Goal: Manage account settings

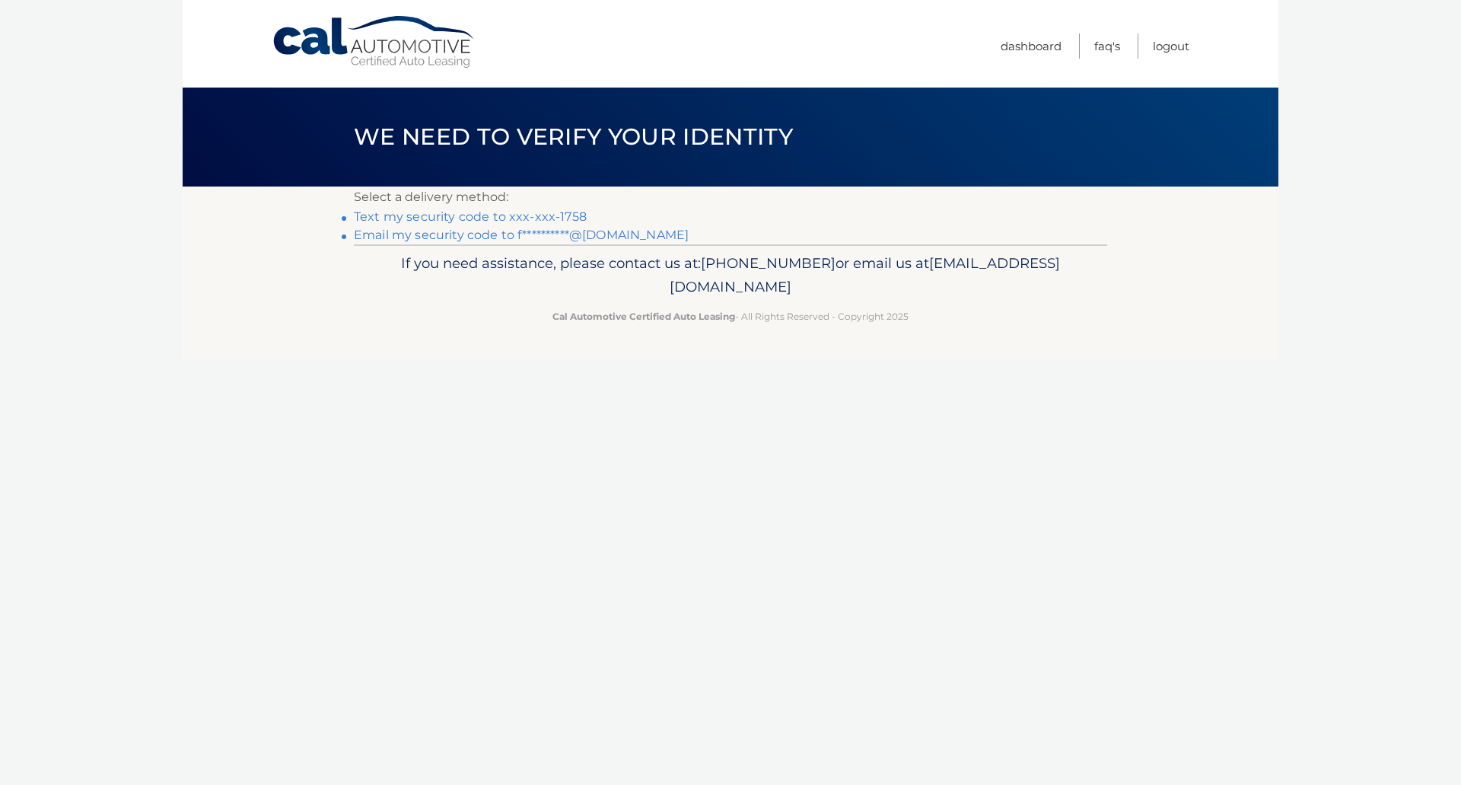
click at [460, 218] on link "Text my security code to xxx-xxx-1758" at bounding box center [470, 216] width 233 height 14
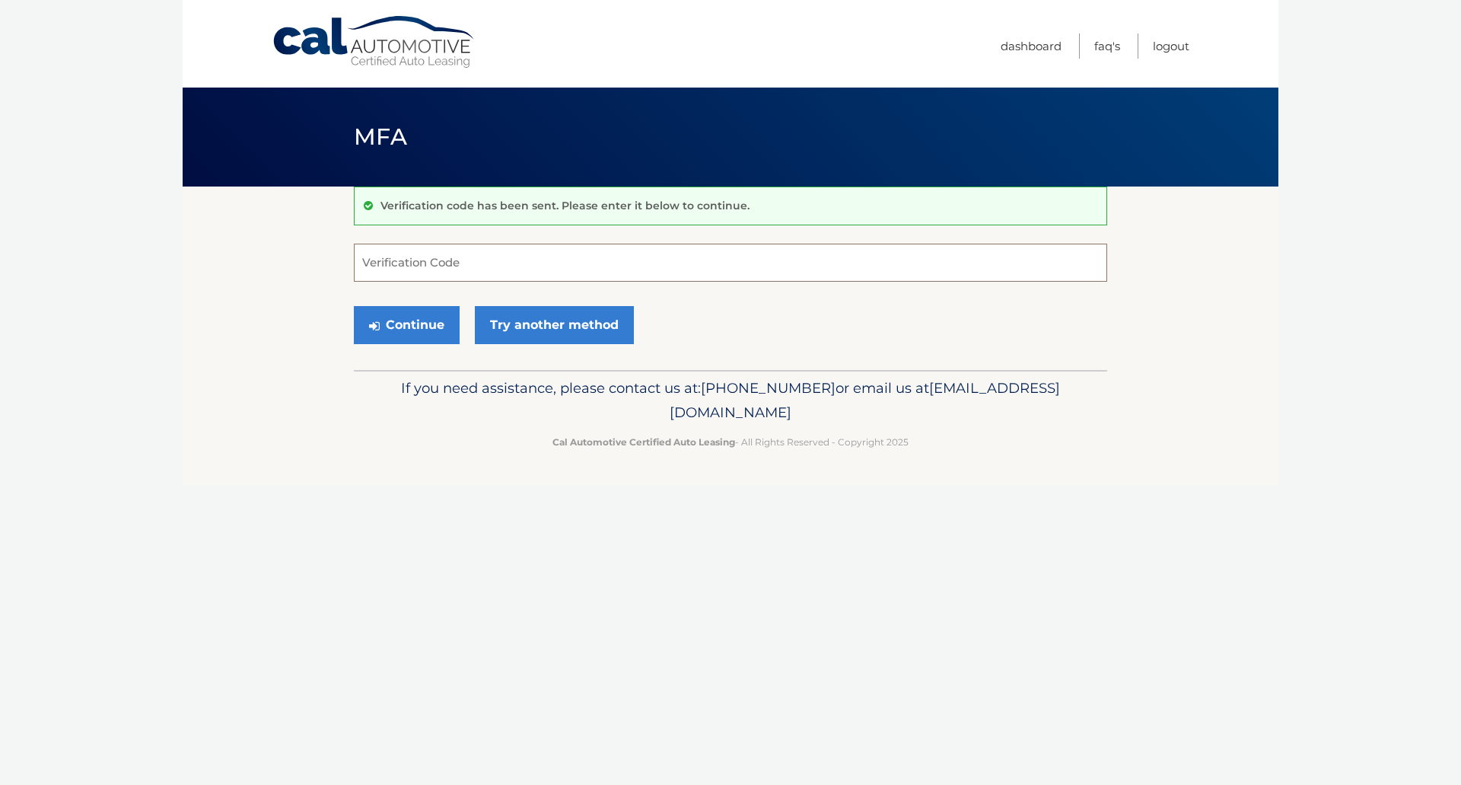
click at [464, 259] on input "Verification Code" at bounding box center [730, 263] width 753 height 38
type input "164161"
click at [427, 320] on button "Continue" at bounding box center [407, 325] width 106 height 38
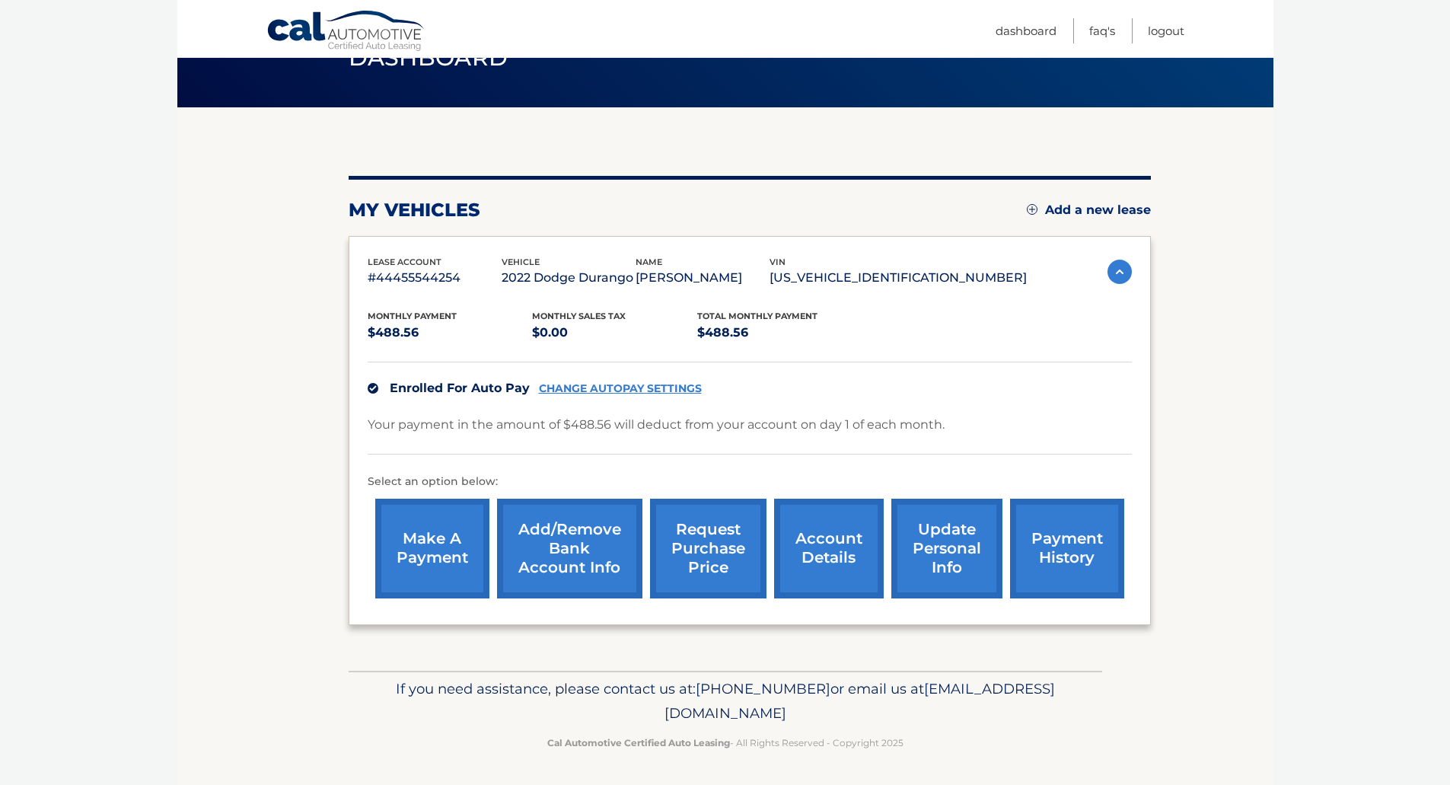
scroll to position [80, 0]
click at [847, 536] on link "account details" at bounding box center [829, 548] width 110 height 100
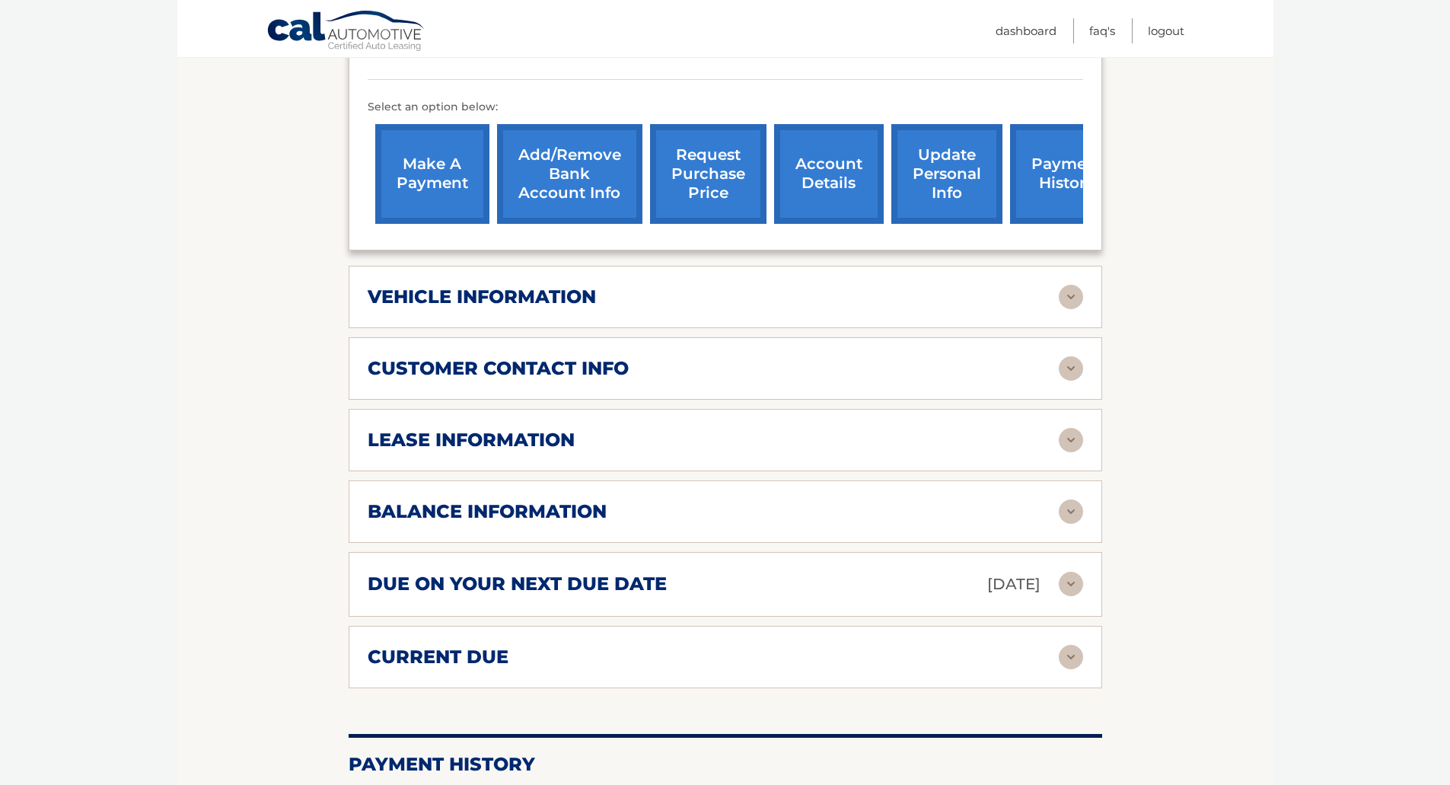
scroll to position [533, 0]
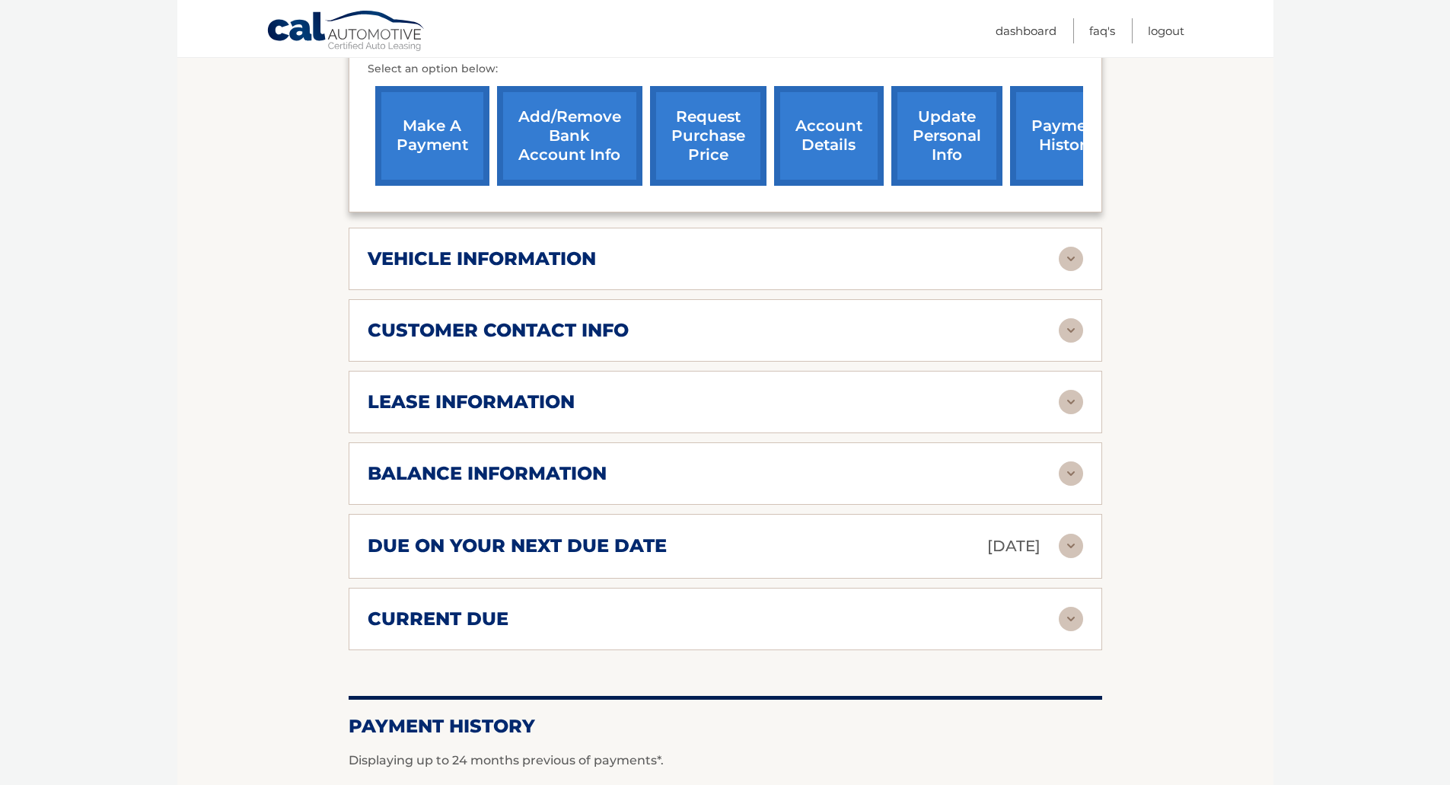
click at [1069, 461] on img at bounding box center [1071, 473] width 24 height 24
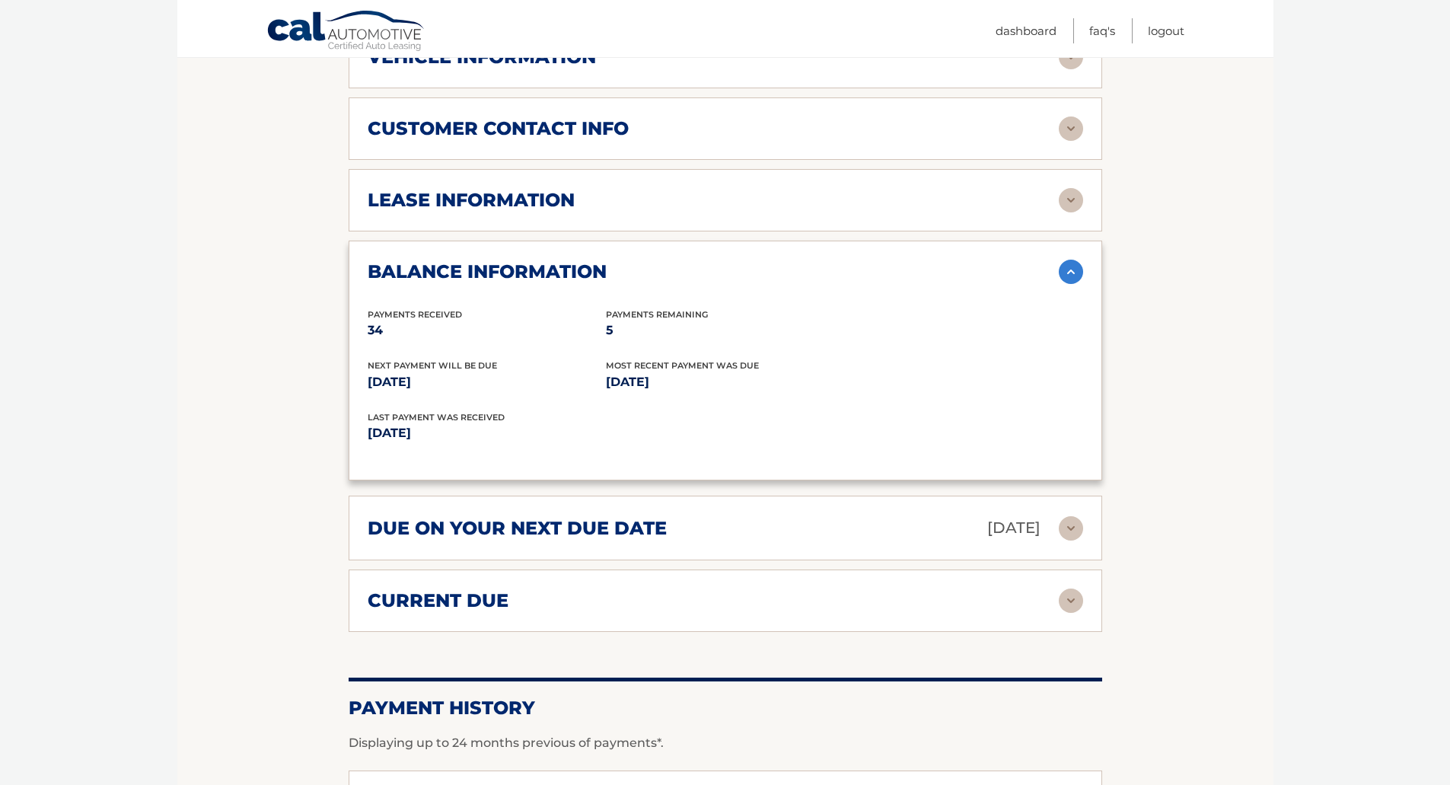
scroll to position [761, 0]
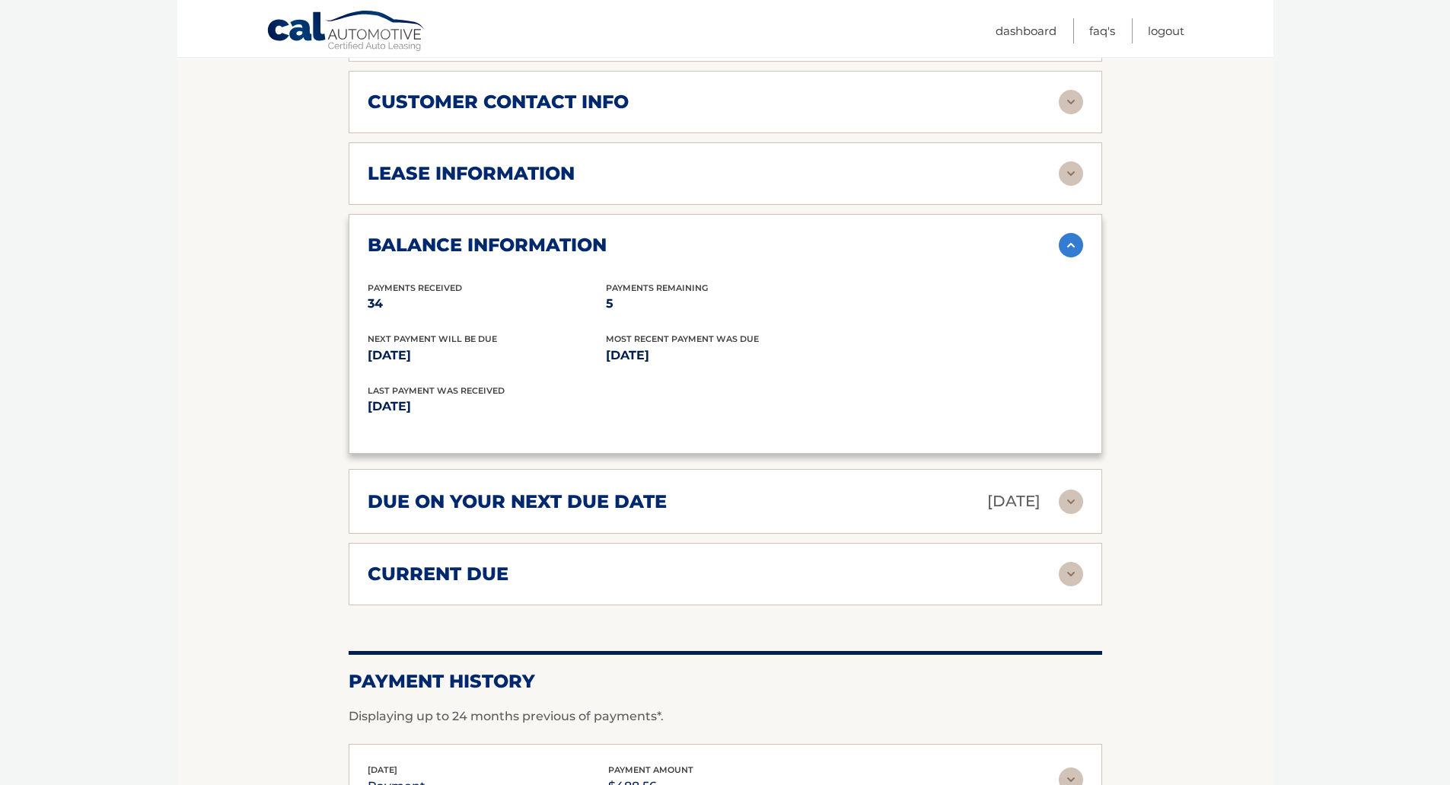
click at [1072, 233] on img at bounding box center [1071, 245] width 24 height 24
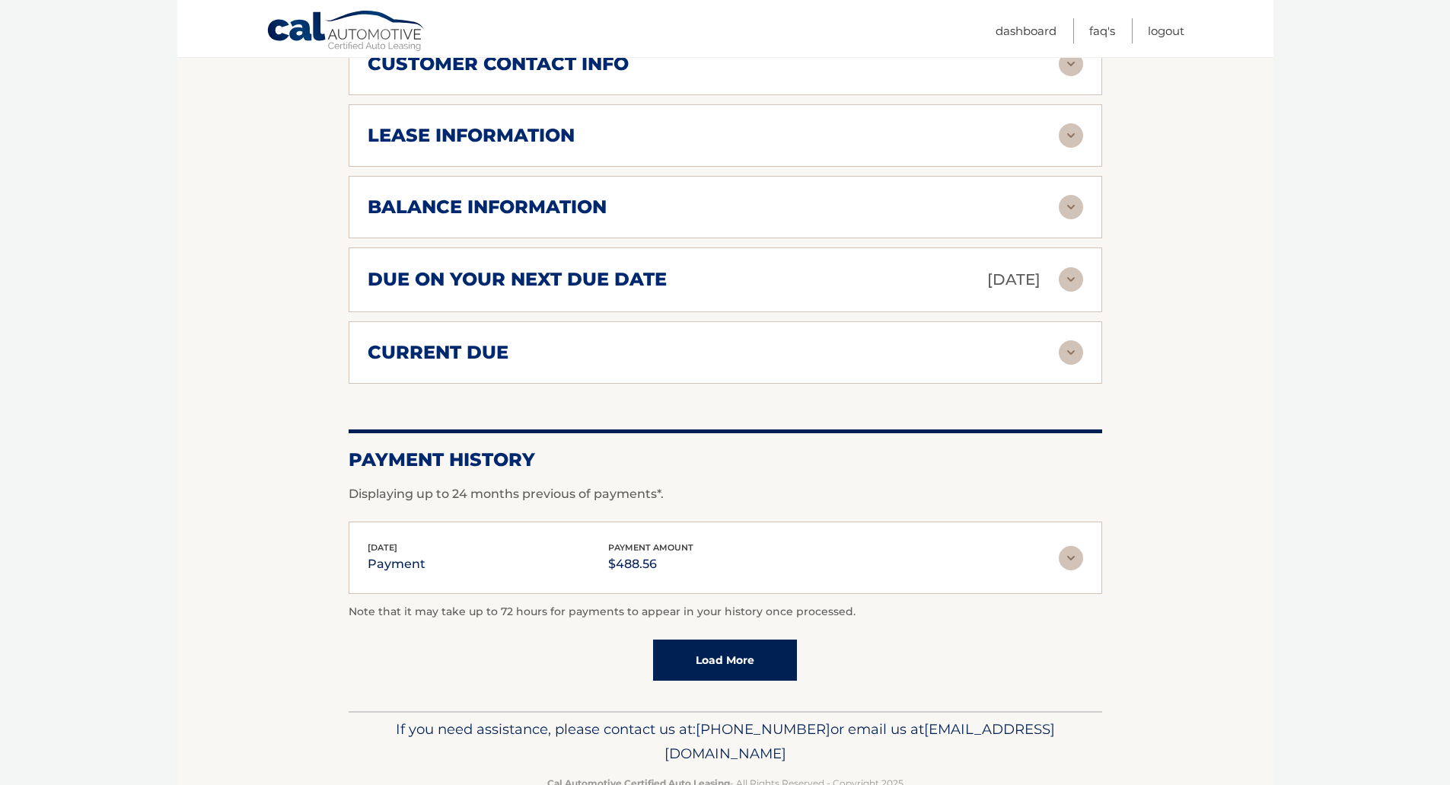
scroll to position [820, 0]
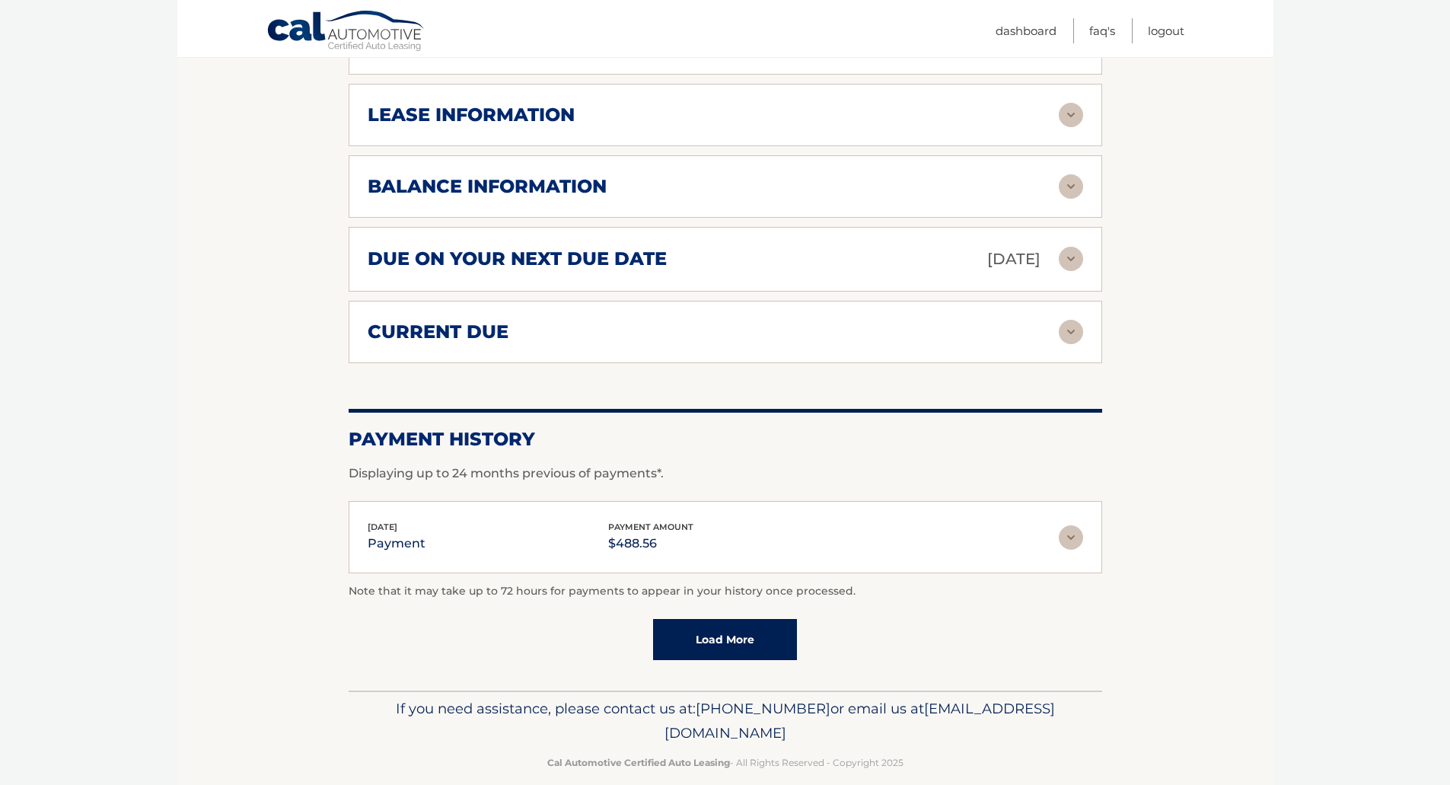
click at [1075, 525] on img at bounding box center [1071, 537] width 24 height 24
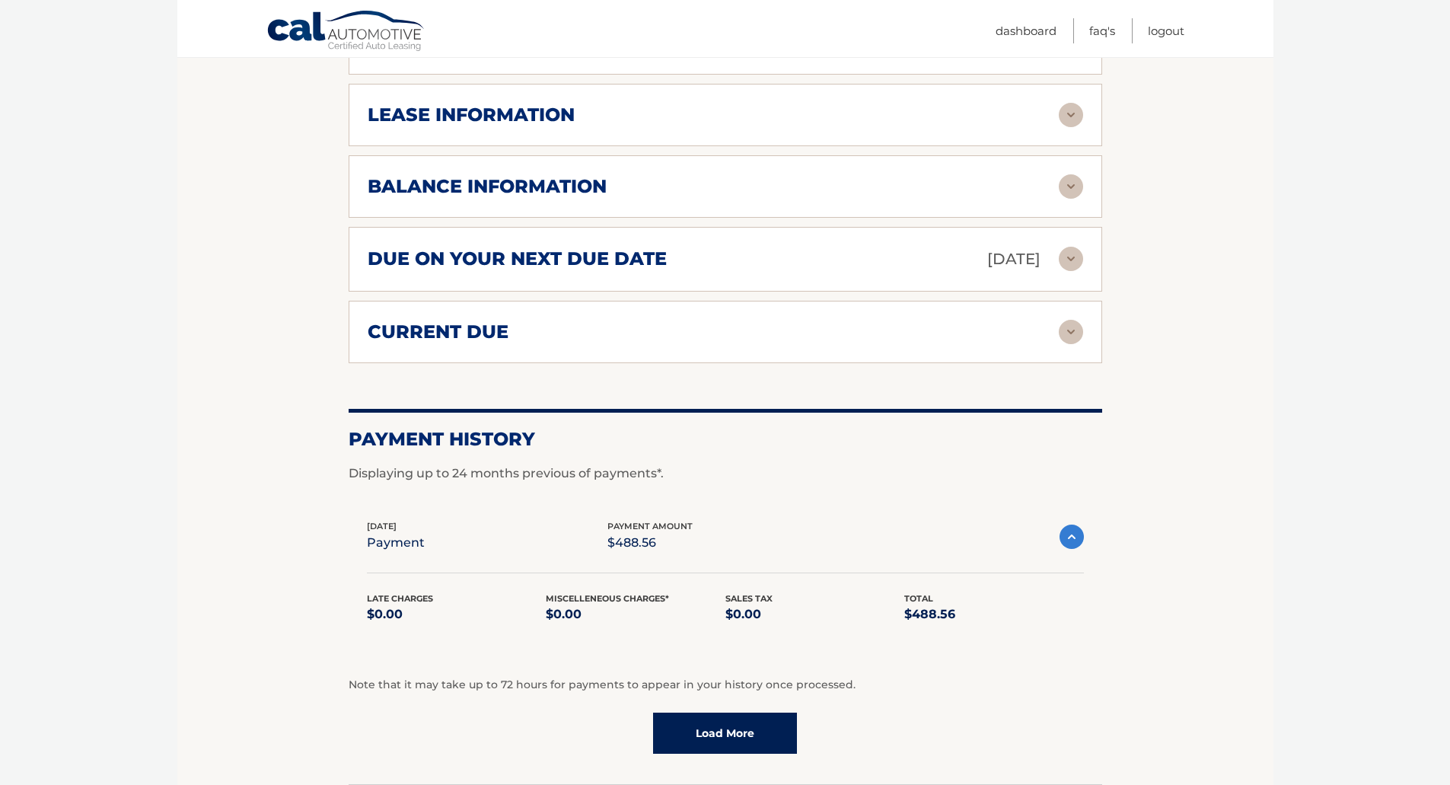
click at [1075, 524] on img at bounding box center [1071, 536] width 24 height 24
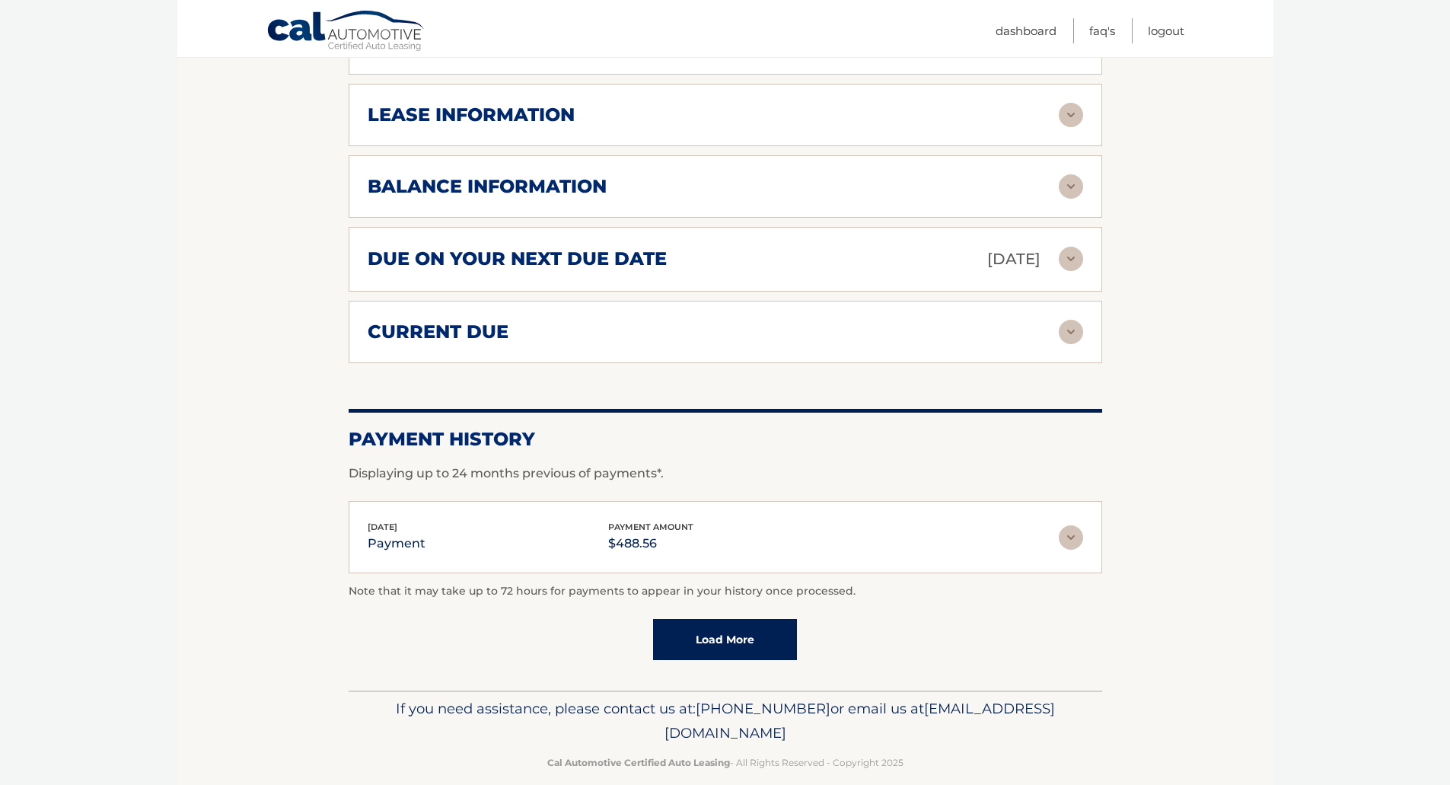
scroll to position [591, 0]
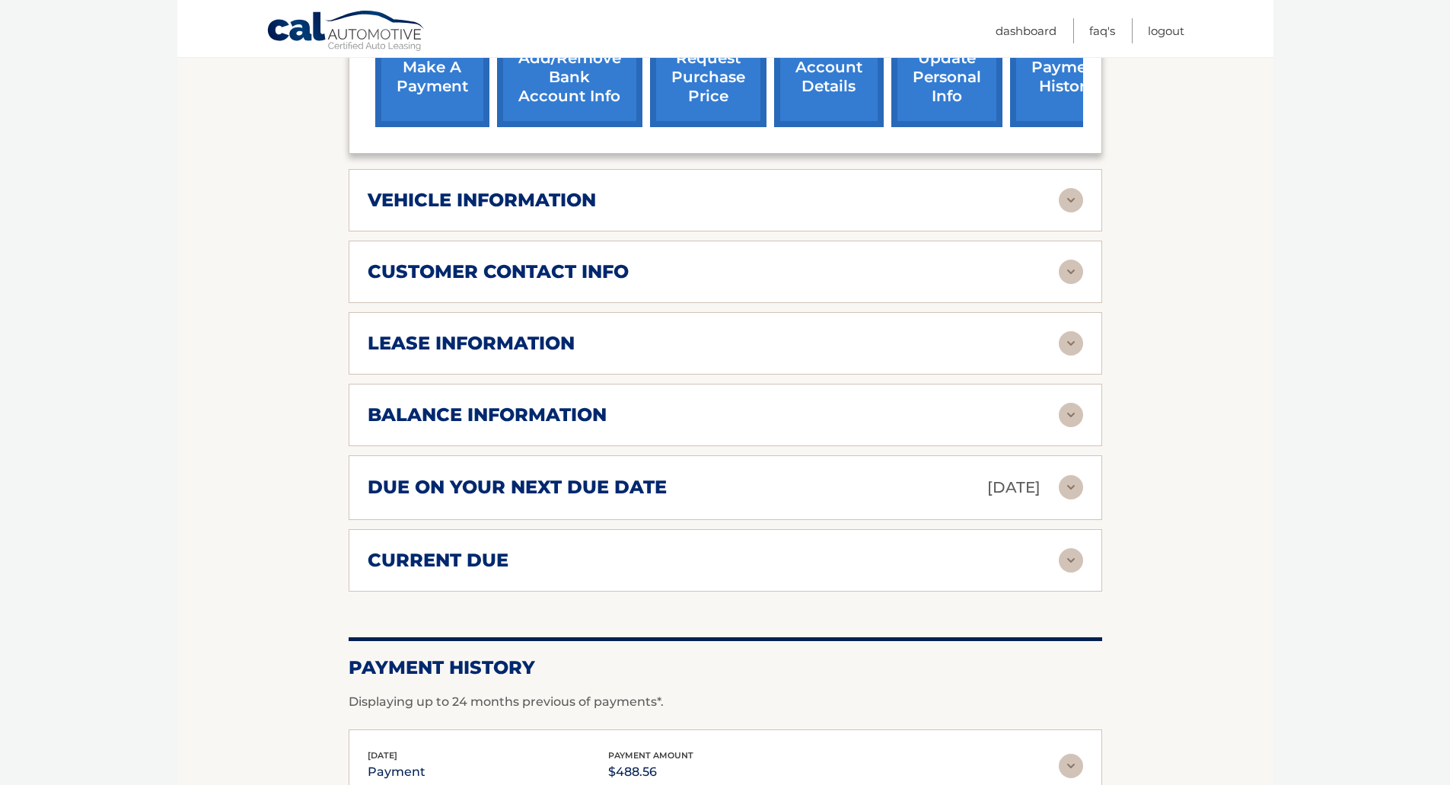
click at [1068, 331] on img at bounding box center [1071, 343] width 24 height 24
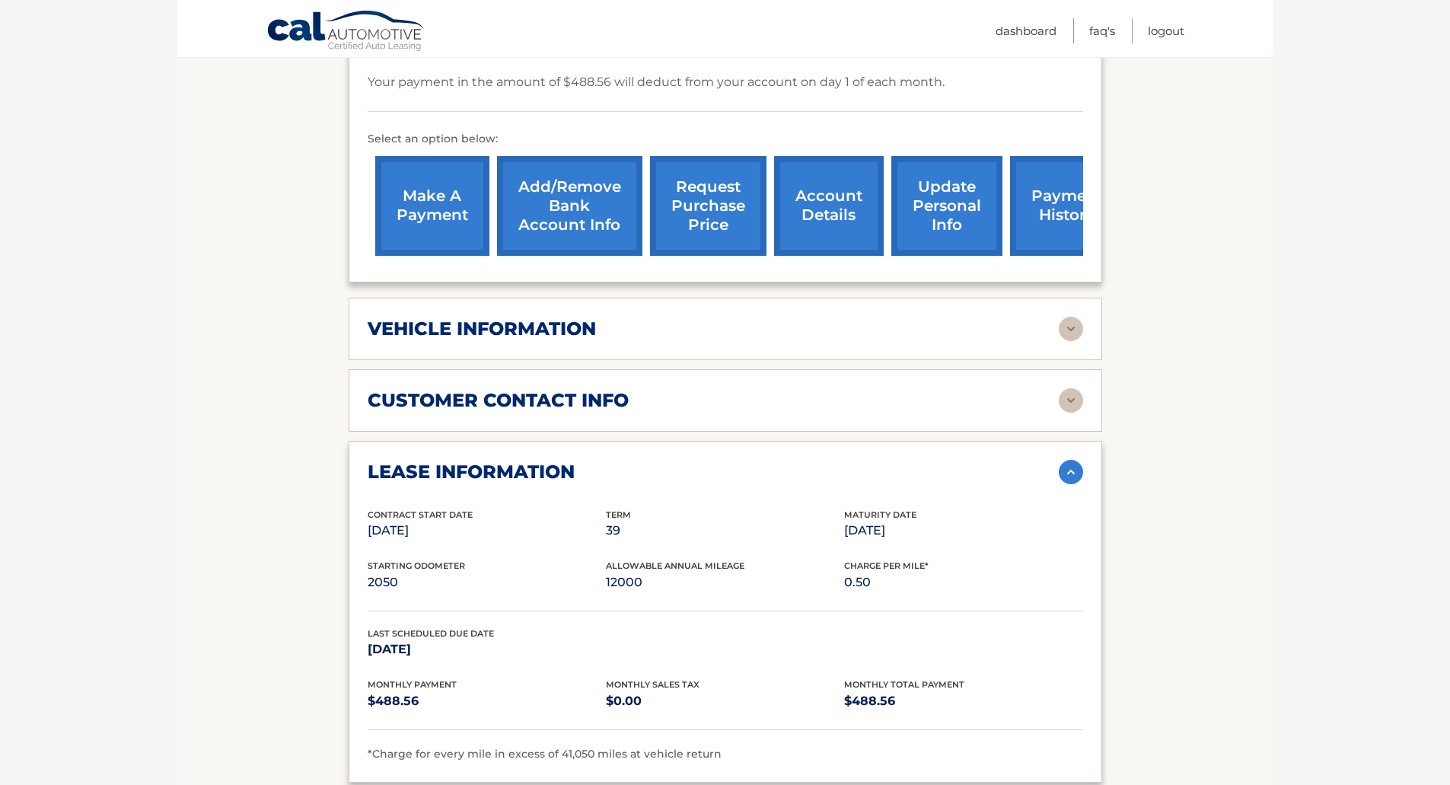
scroll to position [439, 0]
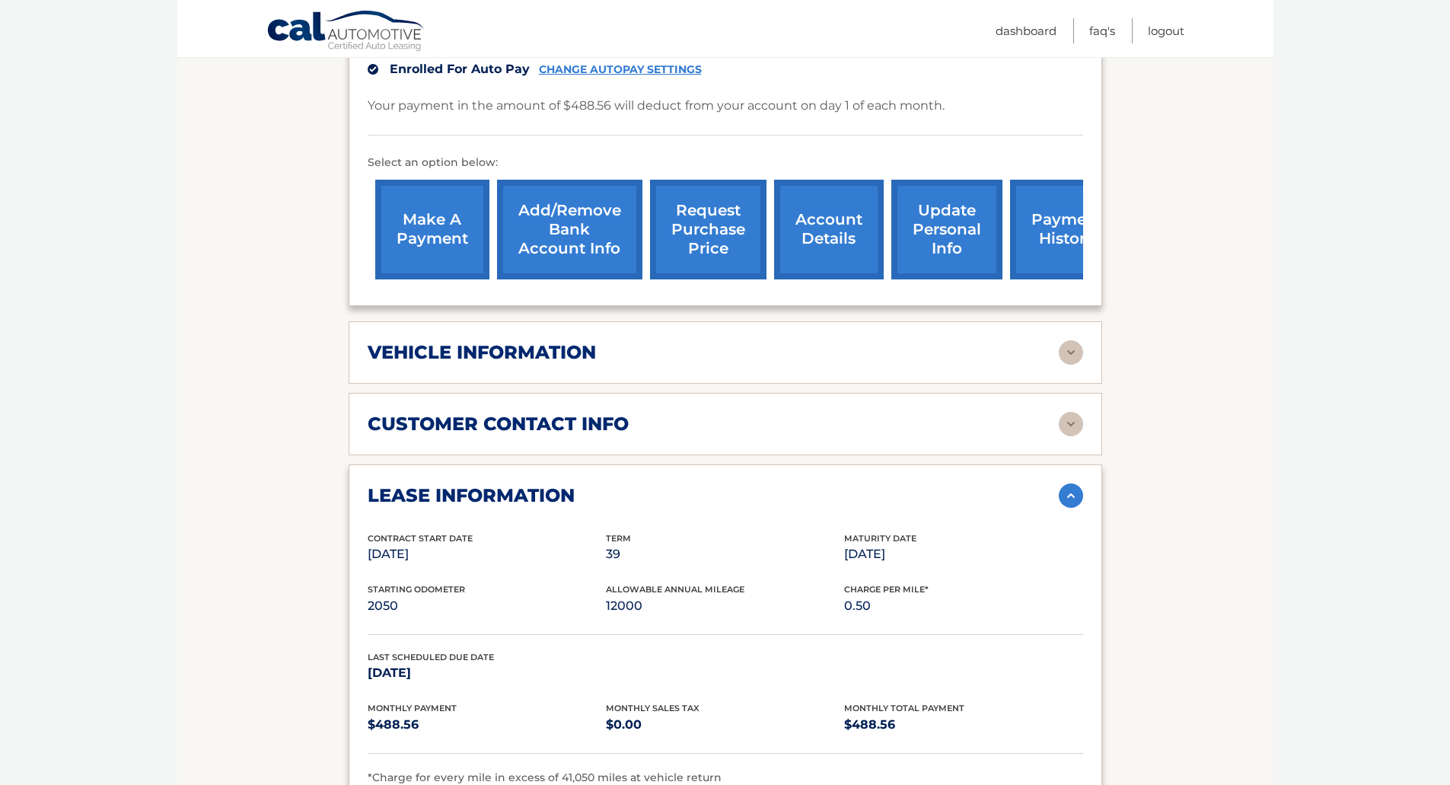
click at [1070, 340] on img at bounding box center [1071, 352] width 24 height 24
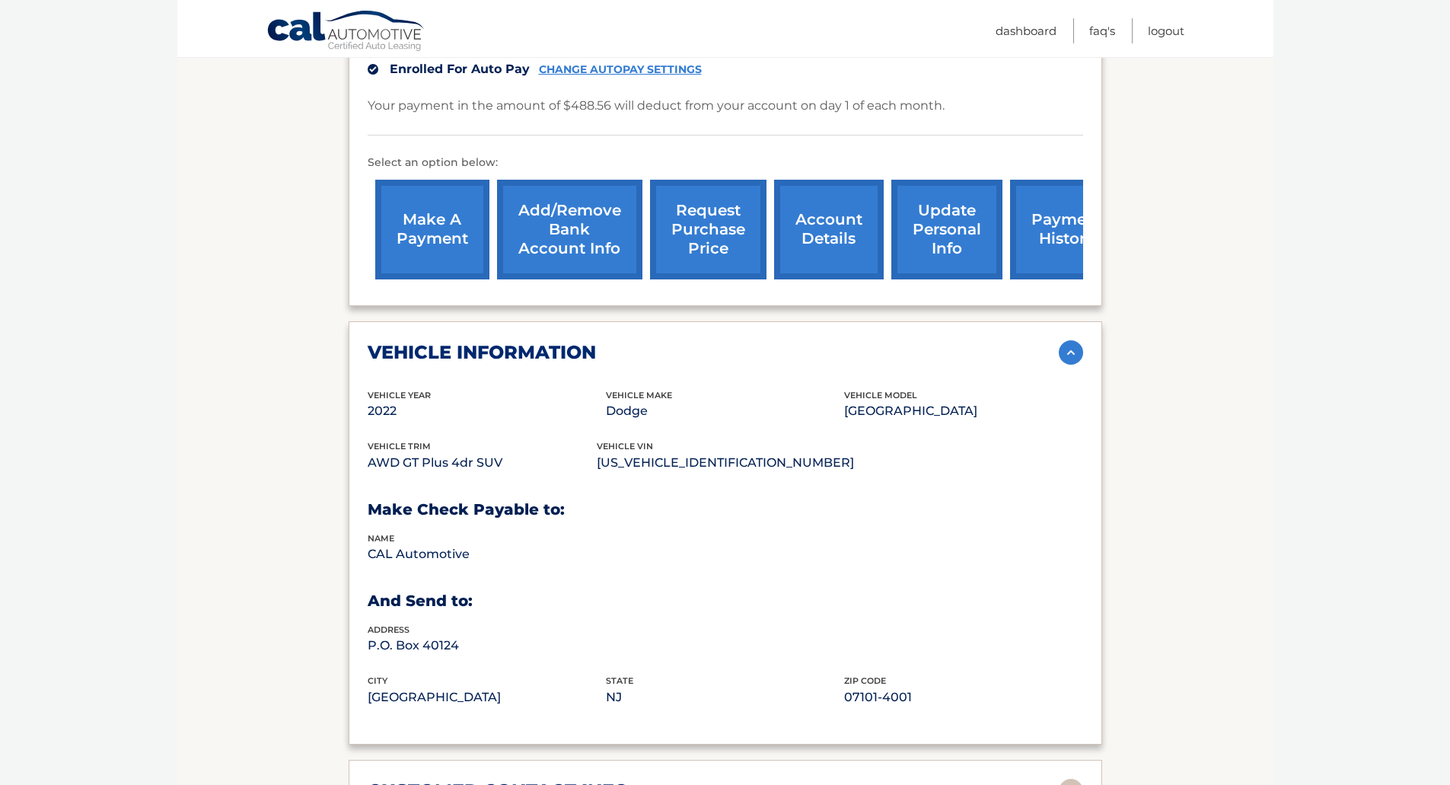
click at [1071, 340] on img at bounding box center [1071, 352] width 24 height 24
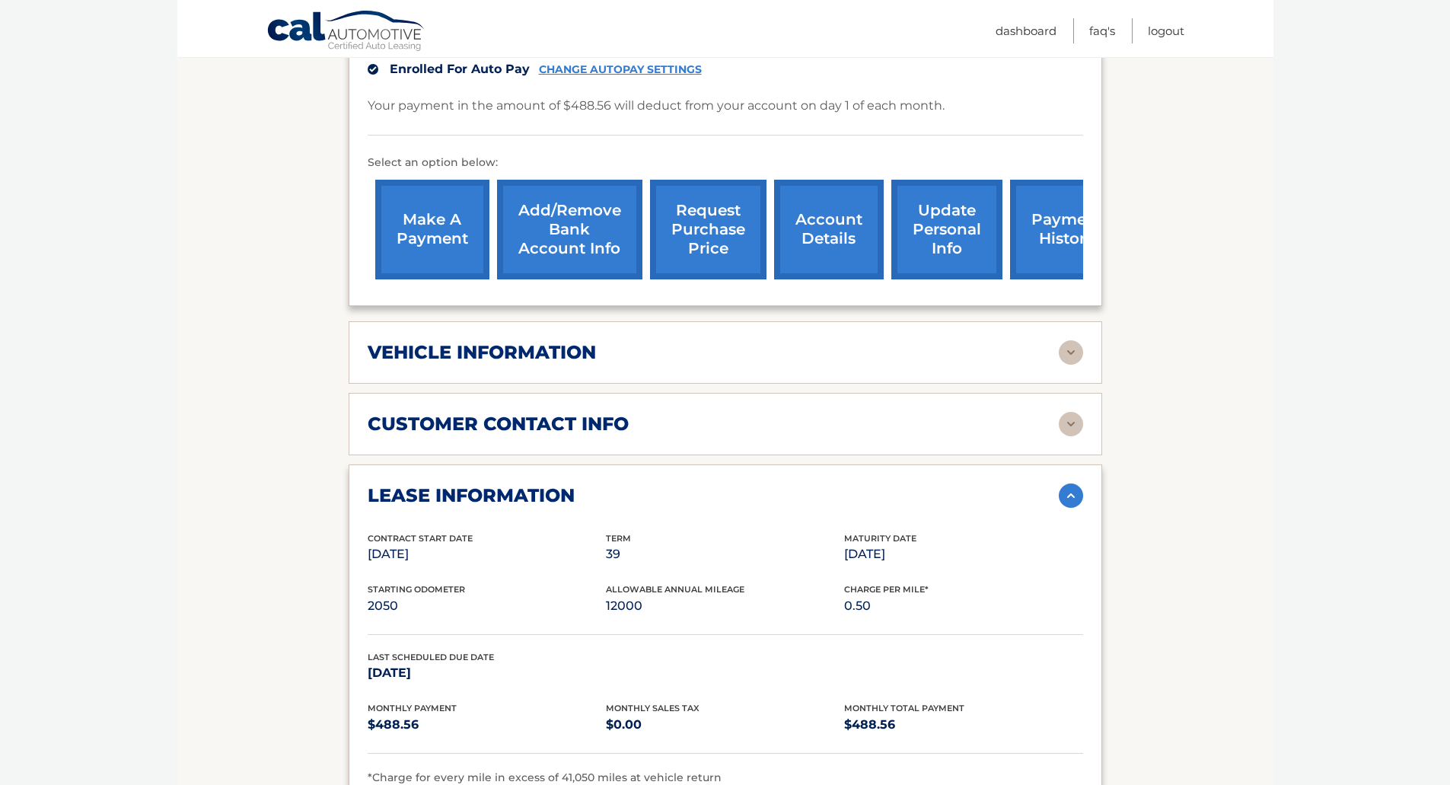
click at [1070, 412] on img at bounding box center [1071, 424] width 24 height 24
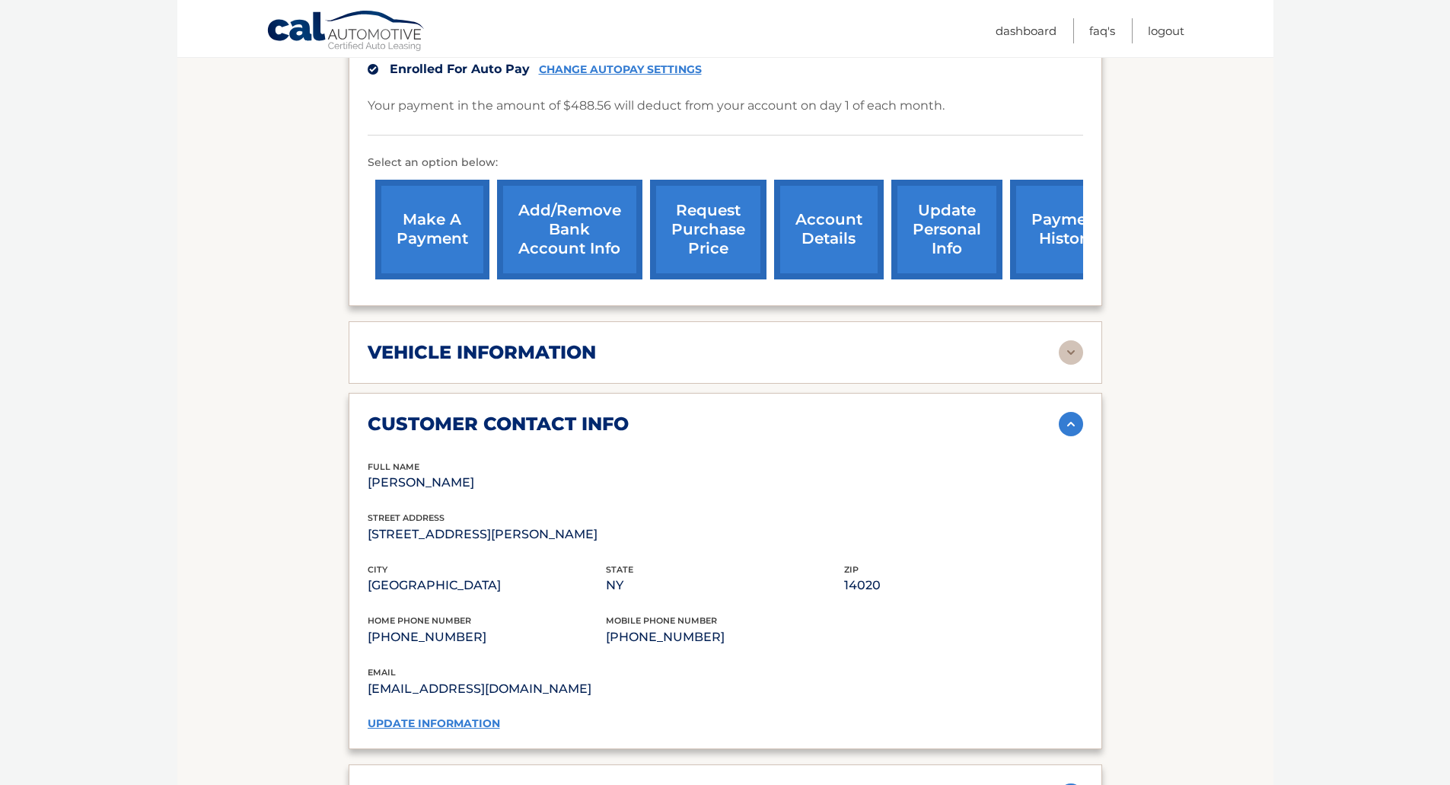
click at [479, 716] on link "update information" at bounding box center [434, 723] width 132 height 14
click at [427, 716] on link "update information" at bounding box center [434, 723] width 132 height 14
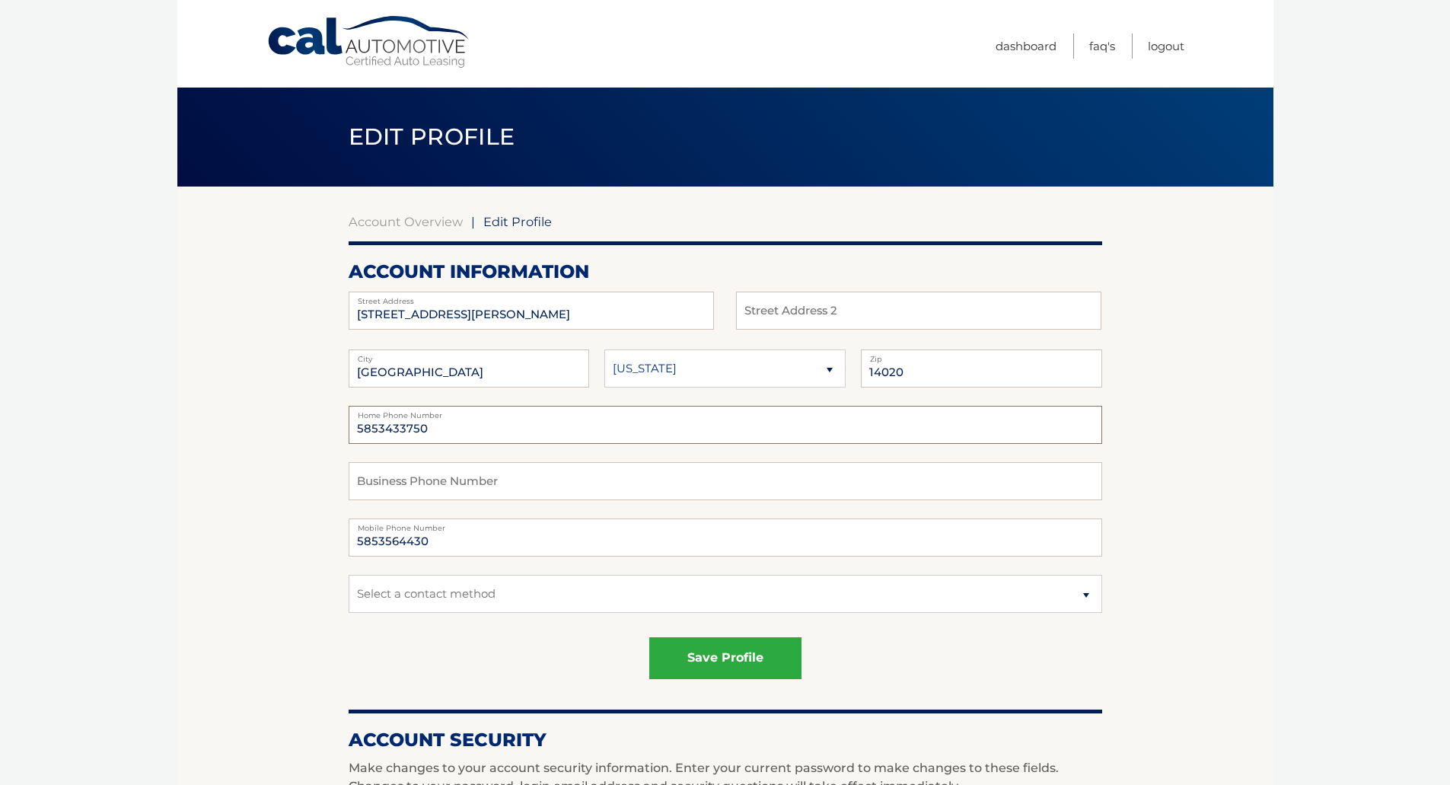
click at [454, 430] on input "5853433750" at bounding box center [725, 425] width 753 height 38
type input "585343375"
drag, startPoint x: 452, startPoint y: 429, endPoint x: 282, endPoint y: 424, distance: 170.6
click at [282, 424] on section "Account Overview | Edit Profile account information 4 HOLMES AVENUE Street Addr…" at bounding box center [725, 773] width 1096 height 1174
click at [492, 535] on input "5853564430" at bounding box center [725, 537] width 753 height 38
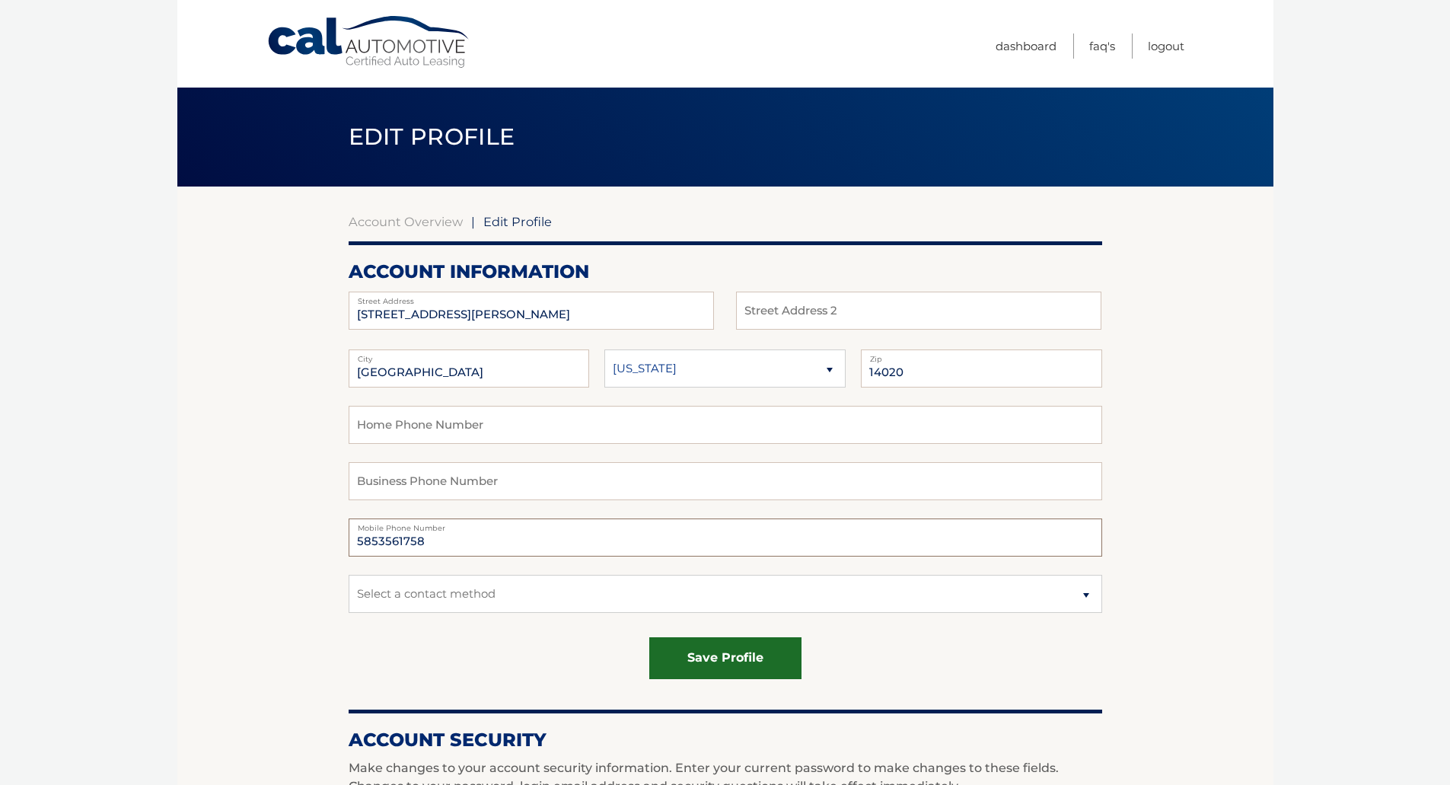
type input "5853561758"
click at [723, 656] on button "save profile" at bounding box center [725, 658] width 152 height 42
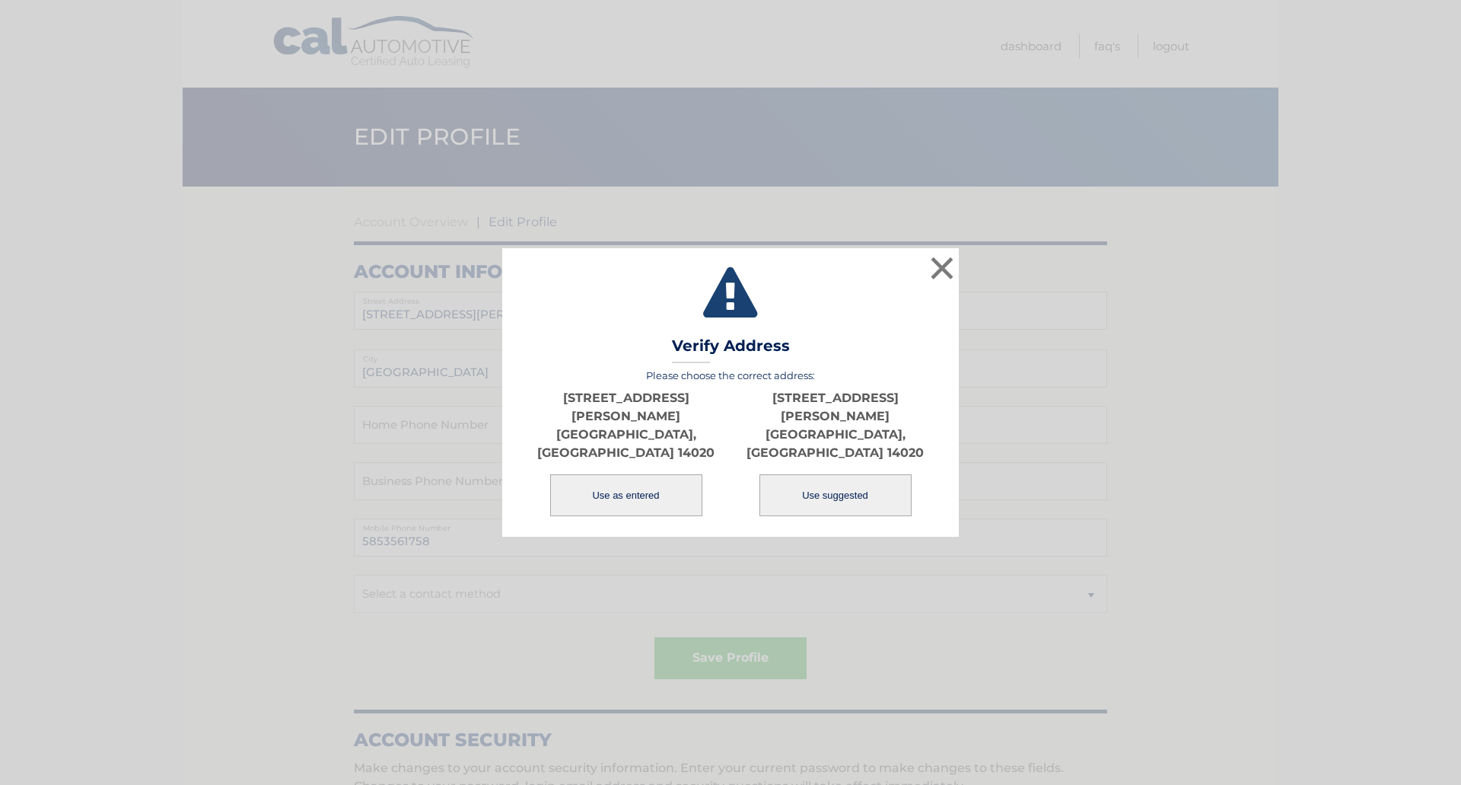
click at [811, 474] on button "Use suggested" at bounding box center [836, 495] width 152 height 42
type input "[STREET_ADDRESS][PERSON_NAME]"
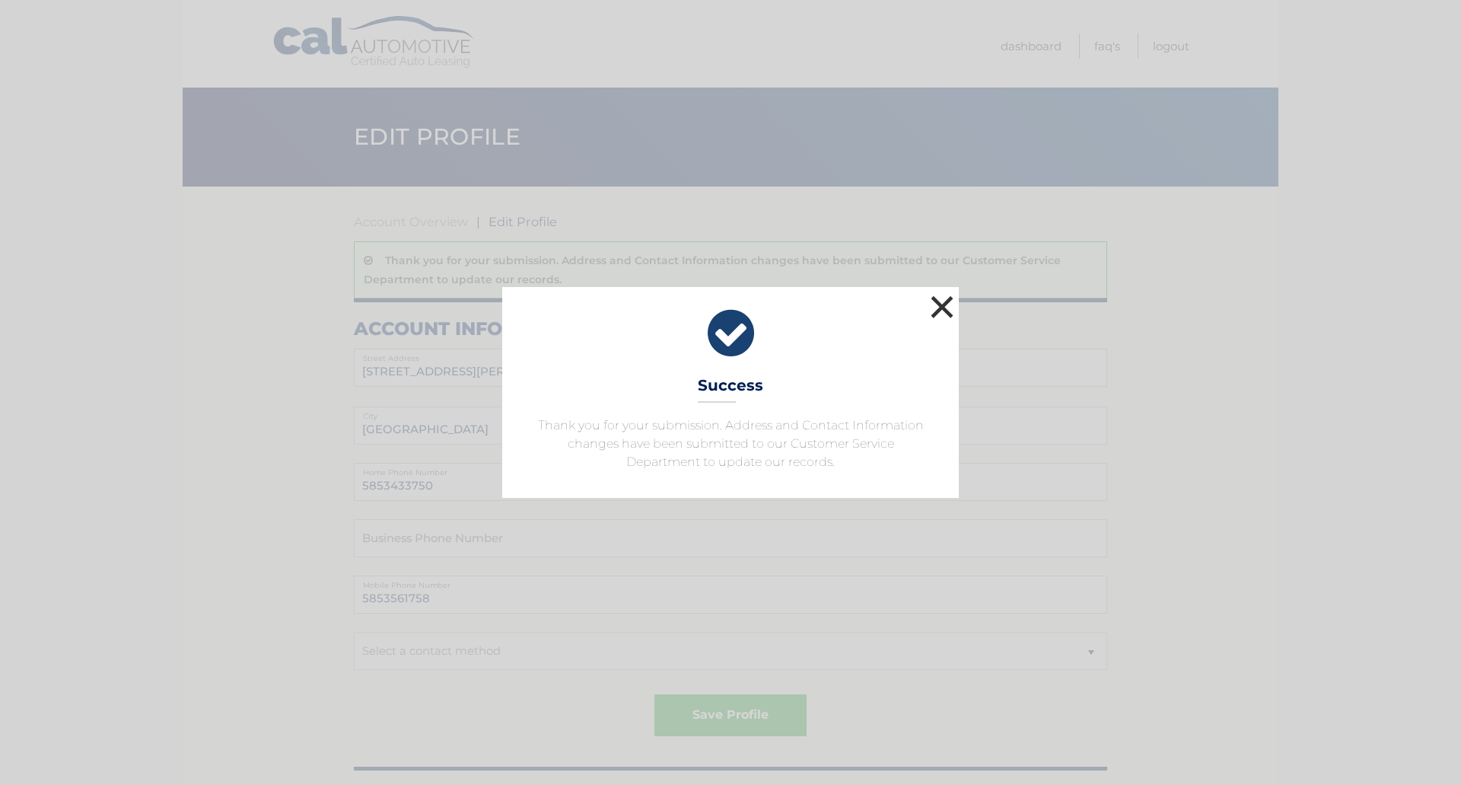
click at [941, 301] on button "×" at bounding box center [942, 306] width 30 height 30
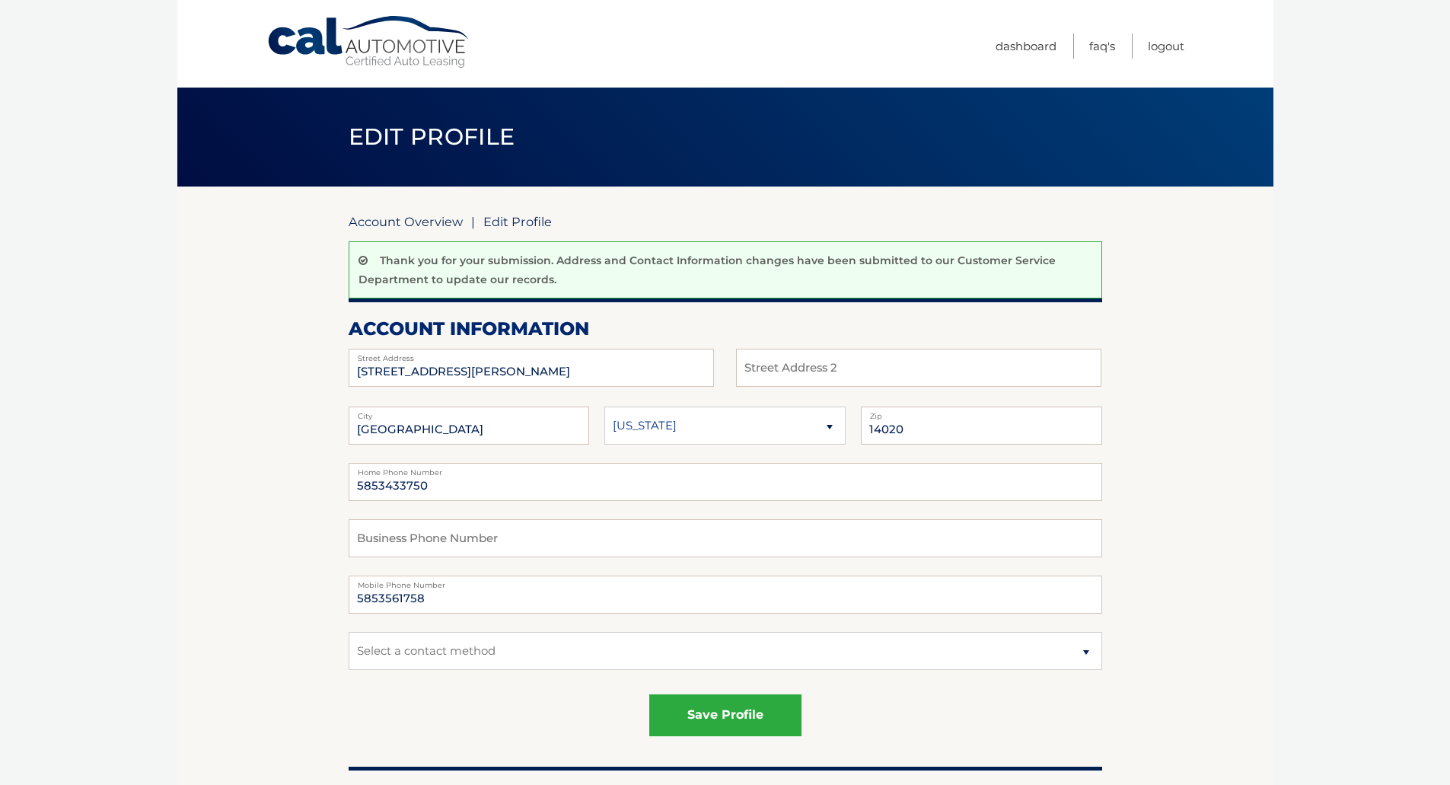
click at [427, 220] on link "Account Overview" at bounding box center [406, 221] width 114 height 15
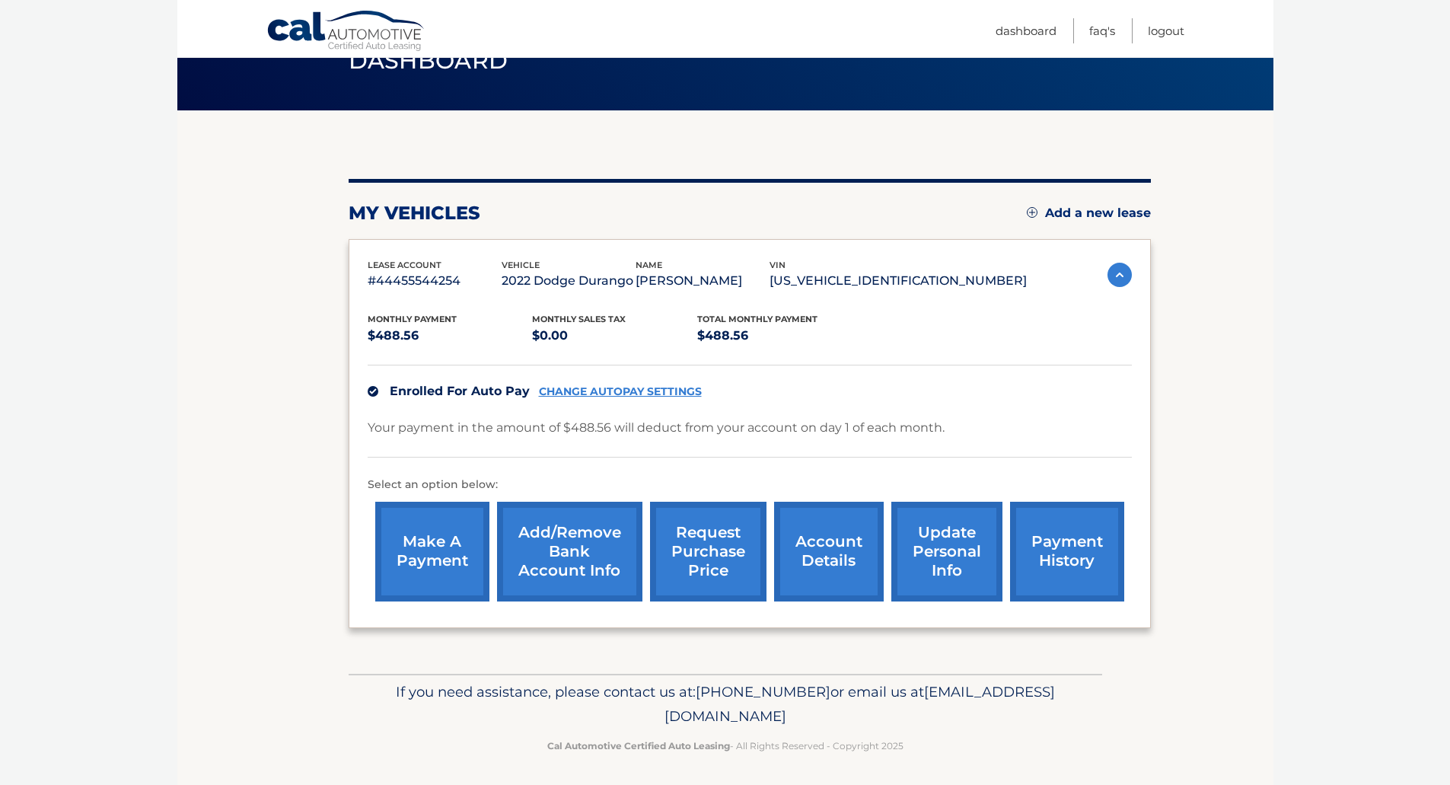
scroll to position [80, 0]
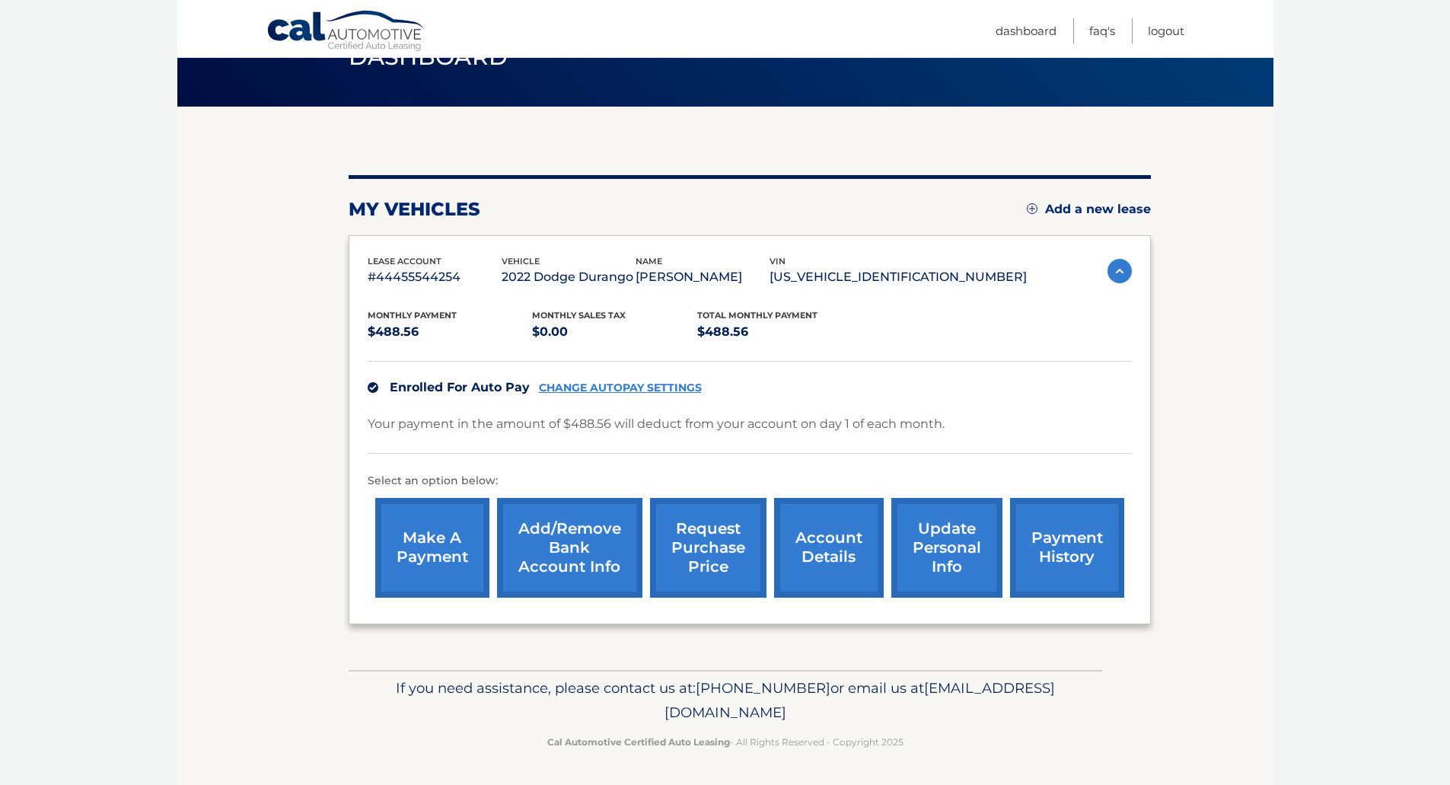
click at [737, 555] on link "request purchase price" at bounding box center [708, 548] width 116 height 100
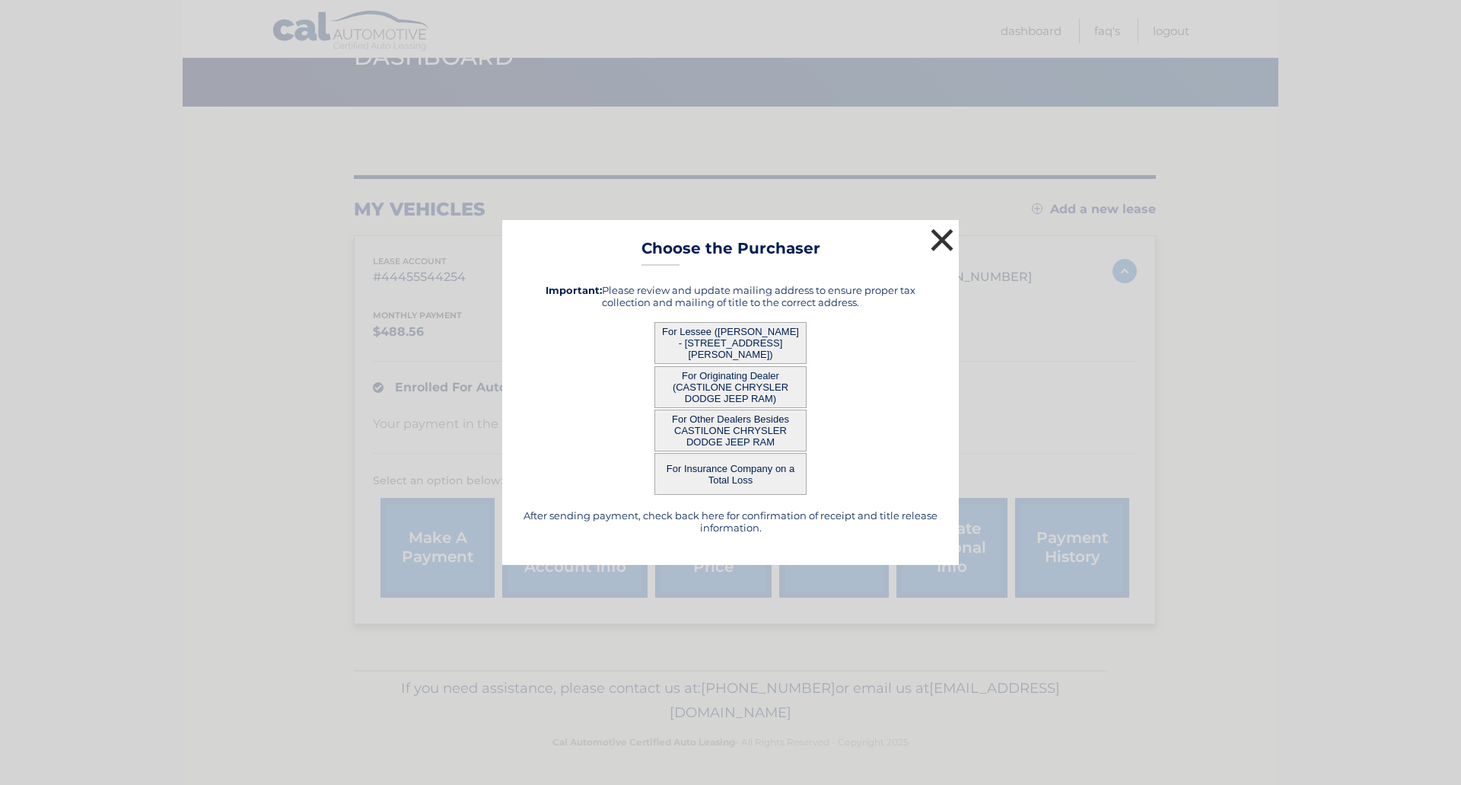
click at [947, 238] on button "×" at bounding box center [942, 240] width 30 height 30
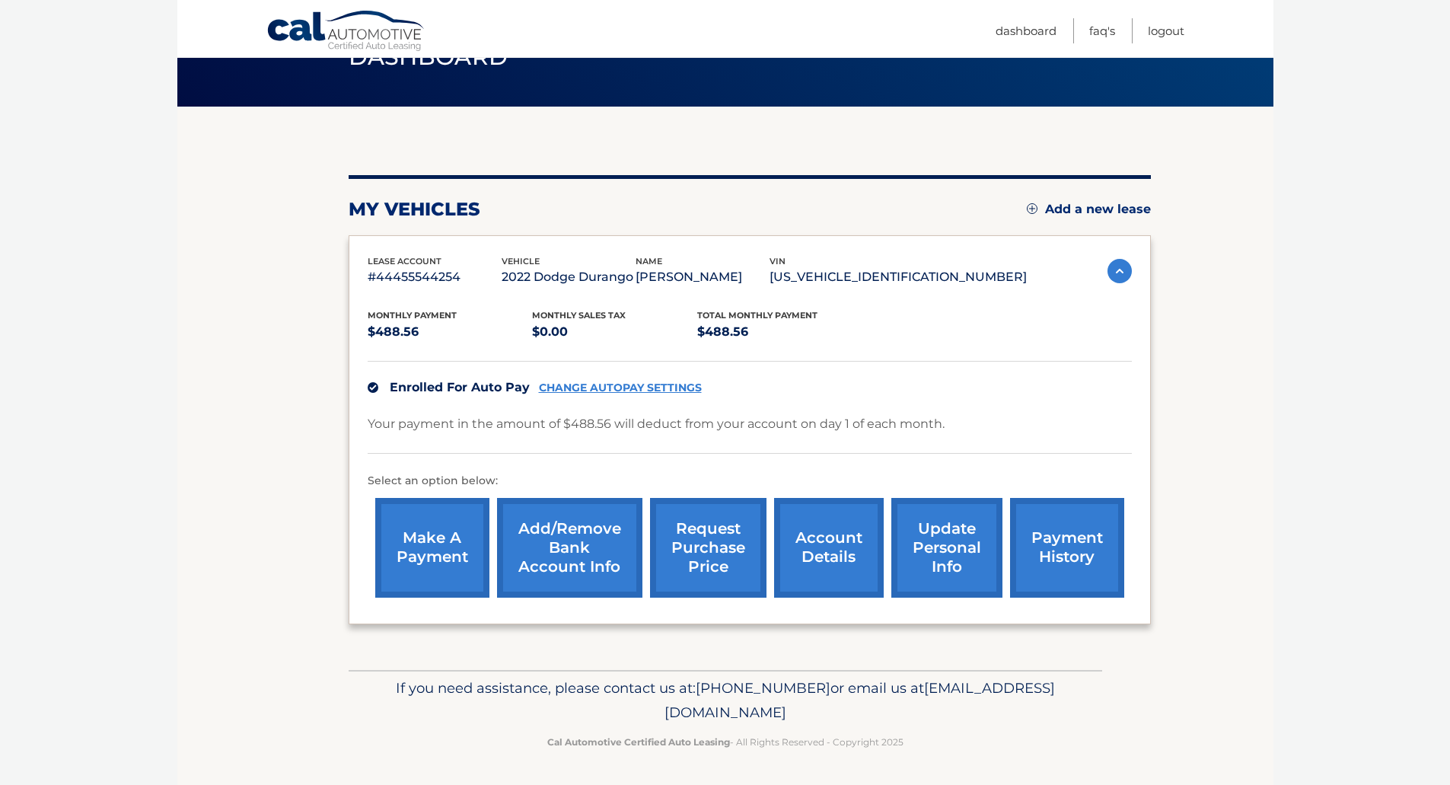
click at [856, 557] on link "account details" at bounding box center [829, 548] width 110 height 100
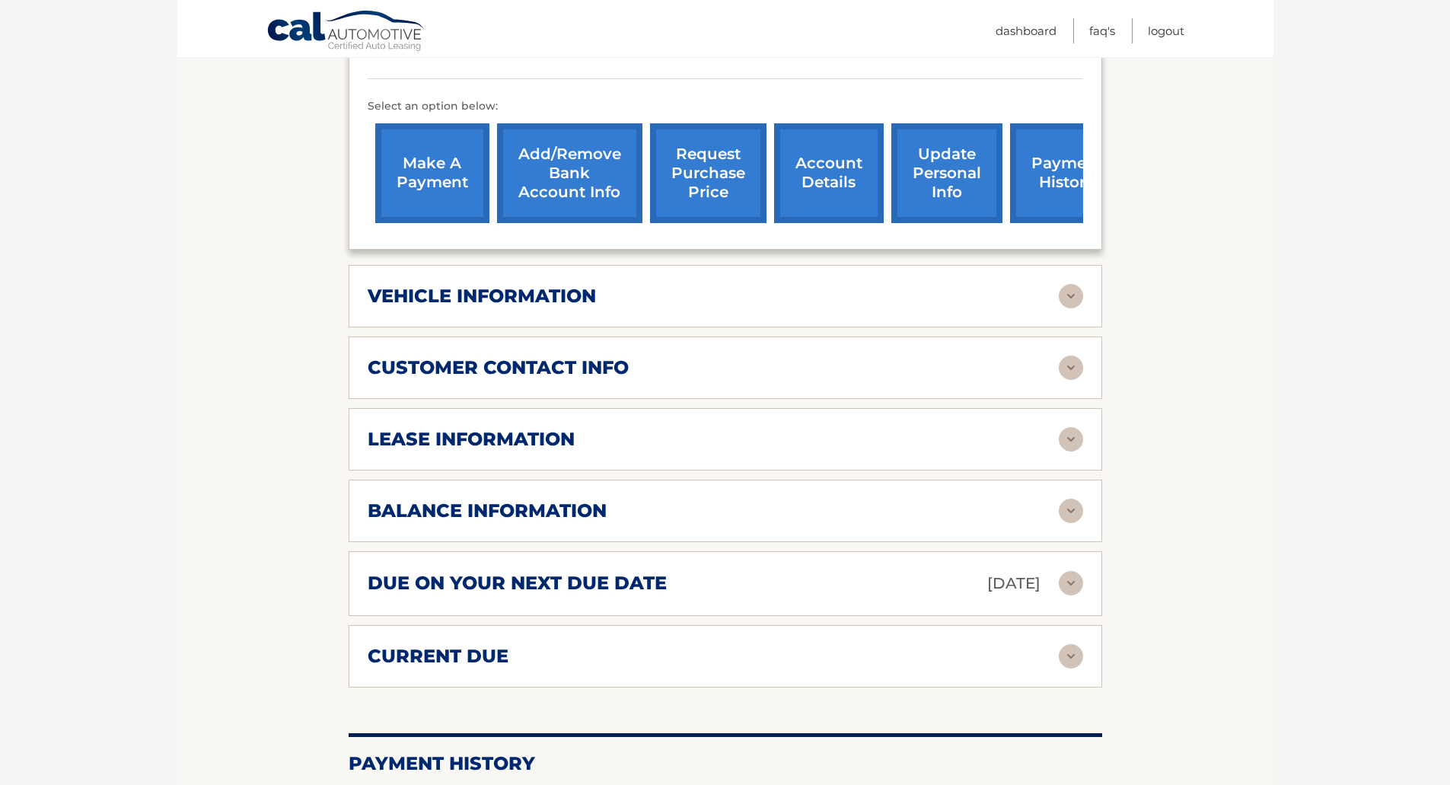
scroll to position [533, 0]
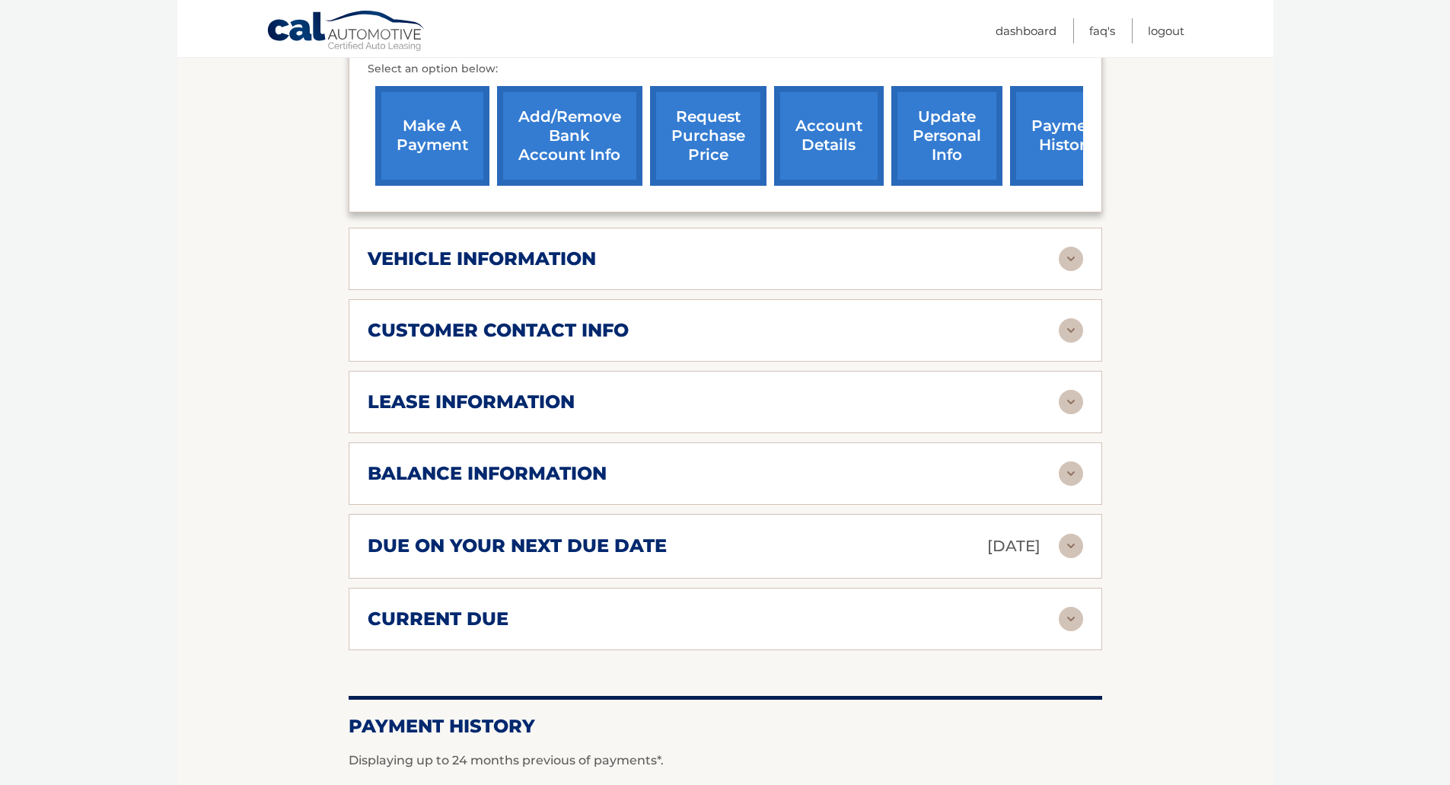
click at [1067, 461] on img at bounding box center [1071, 473] width 24 height 24
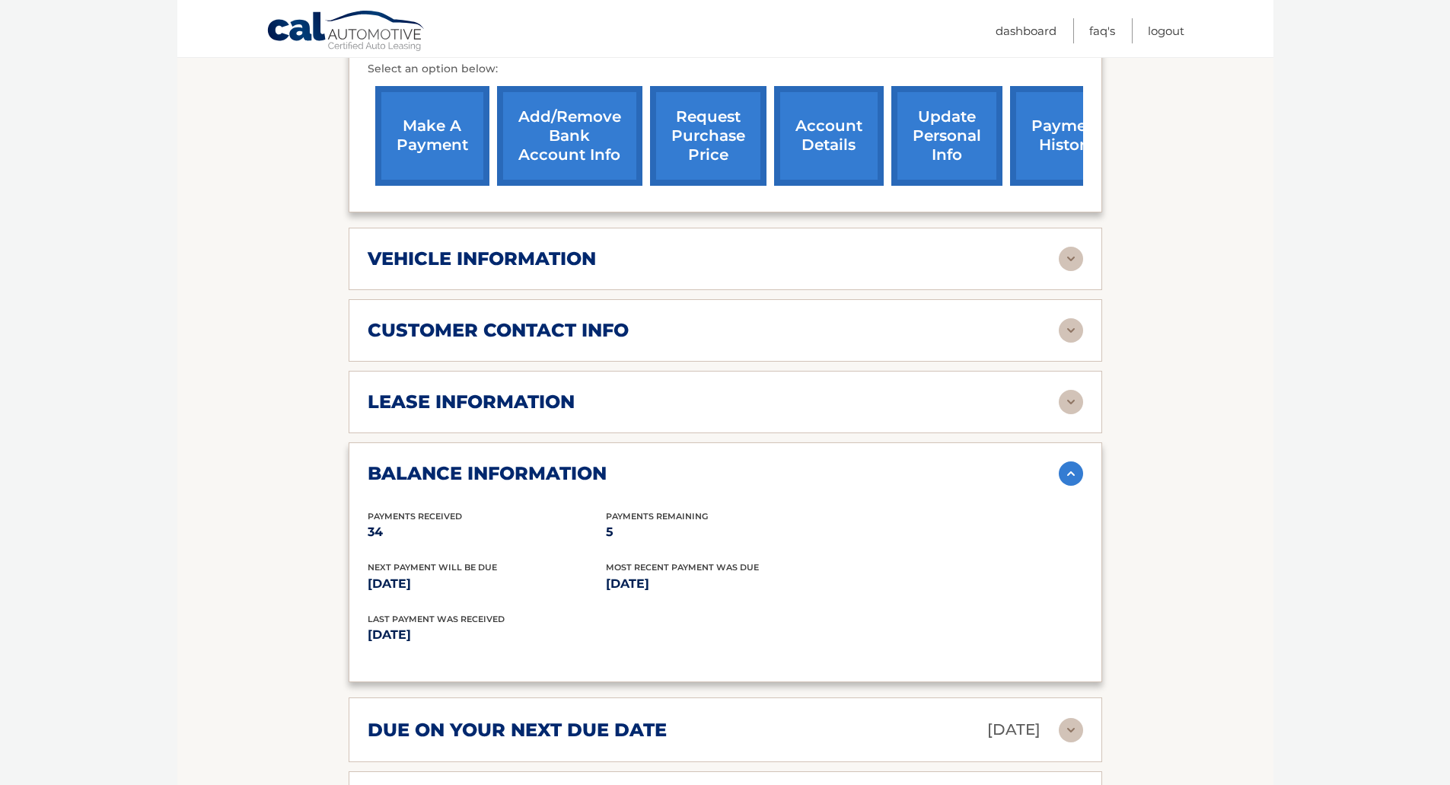
click at [1067, 461] on img at bounding box center [1071, 473] width 24 height 24
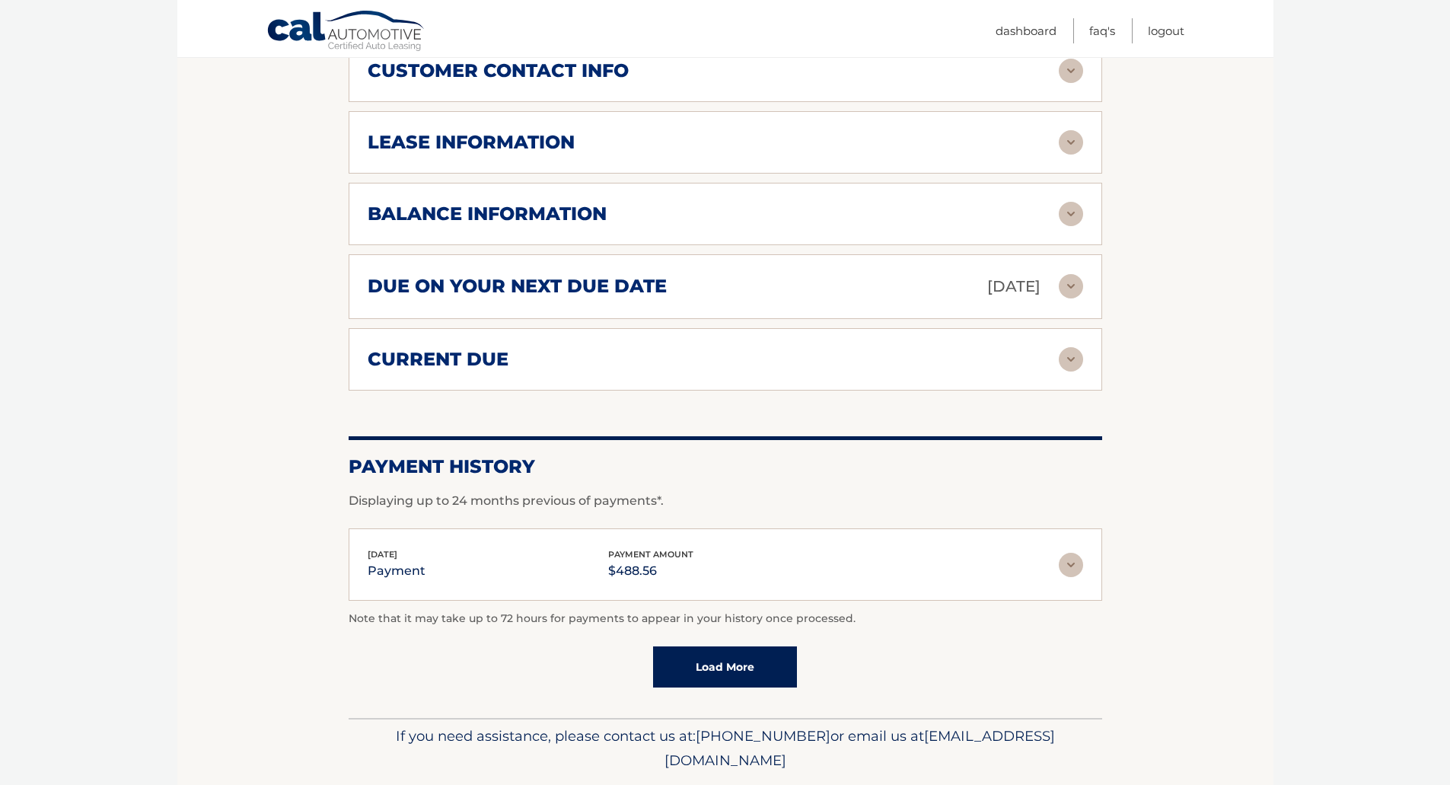
scroll to position [820, 0]
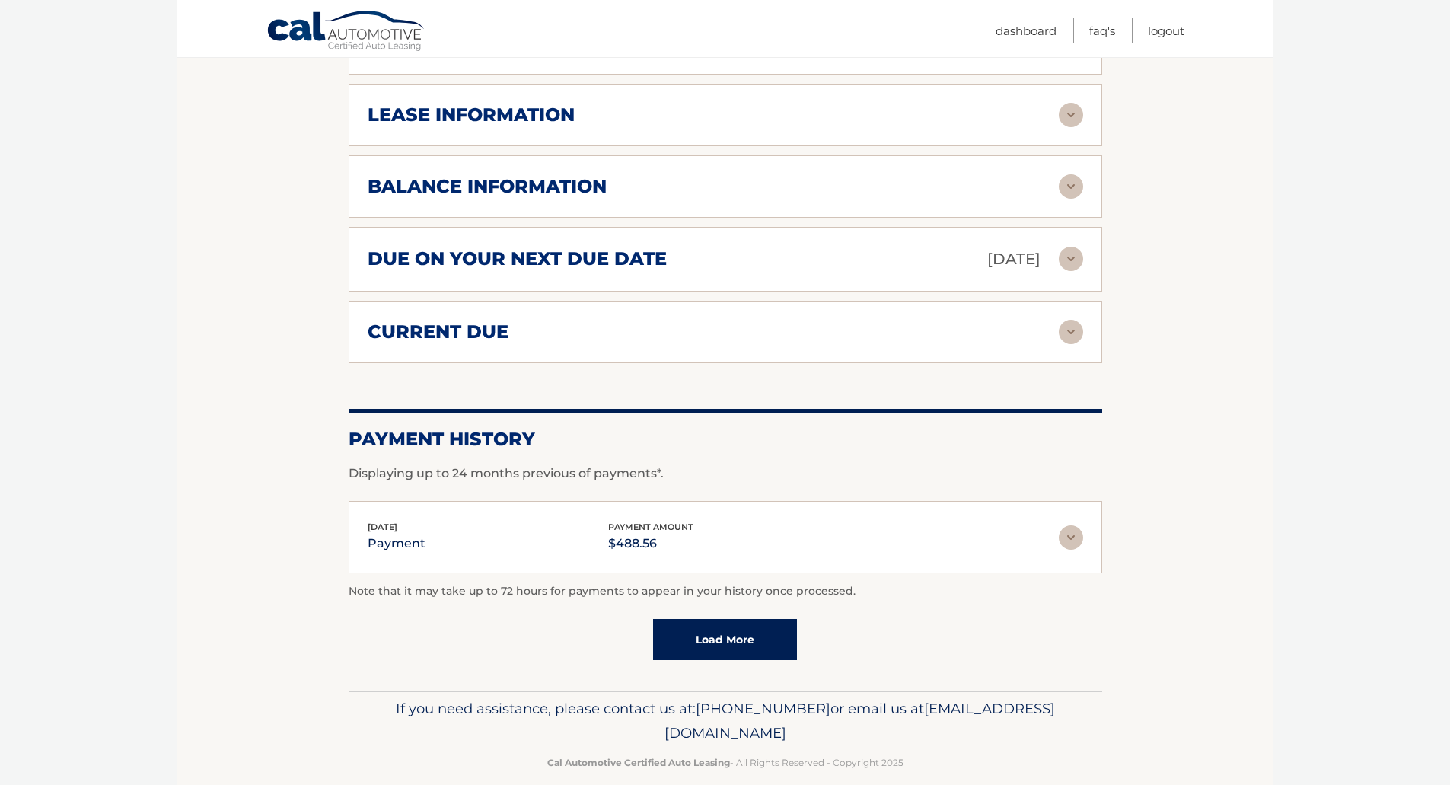
click at [693, 619] on link "Load More" at bounding box center [725, 639] width 144 height 41
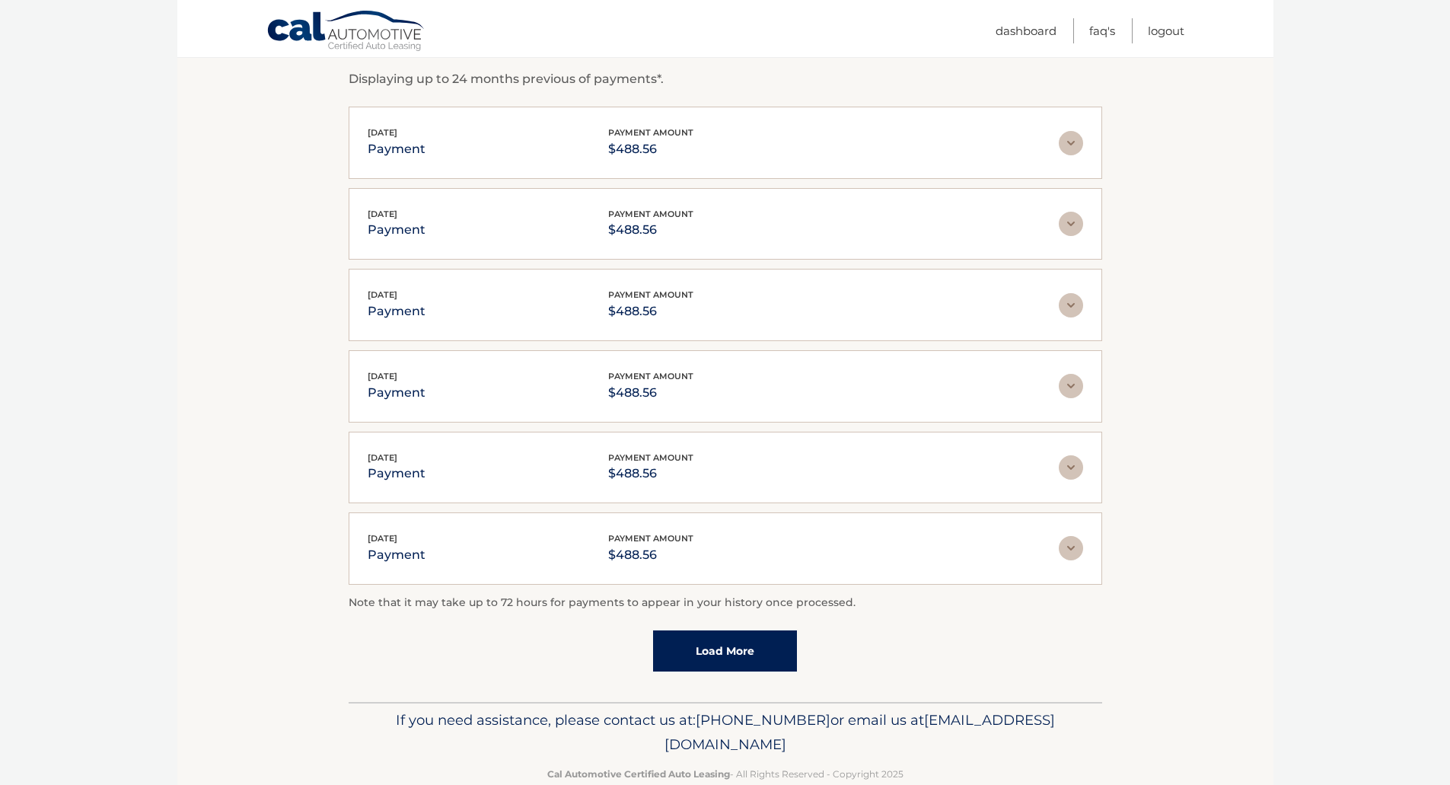
scroll to position [1225, 0]
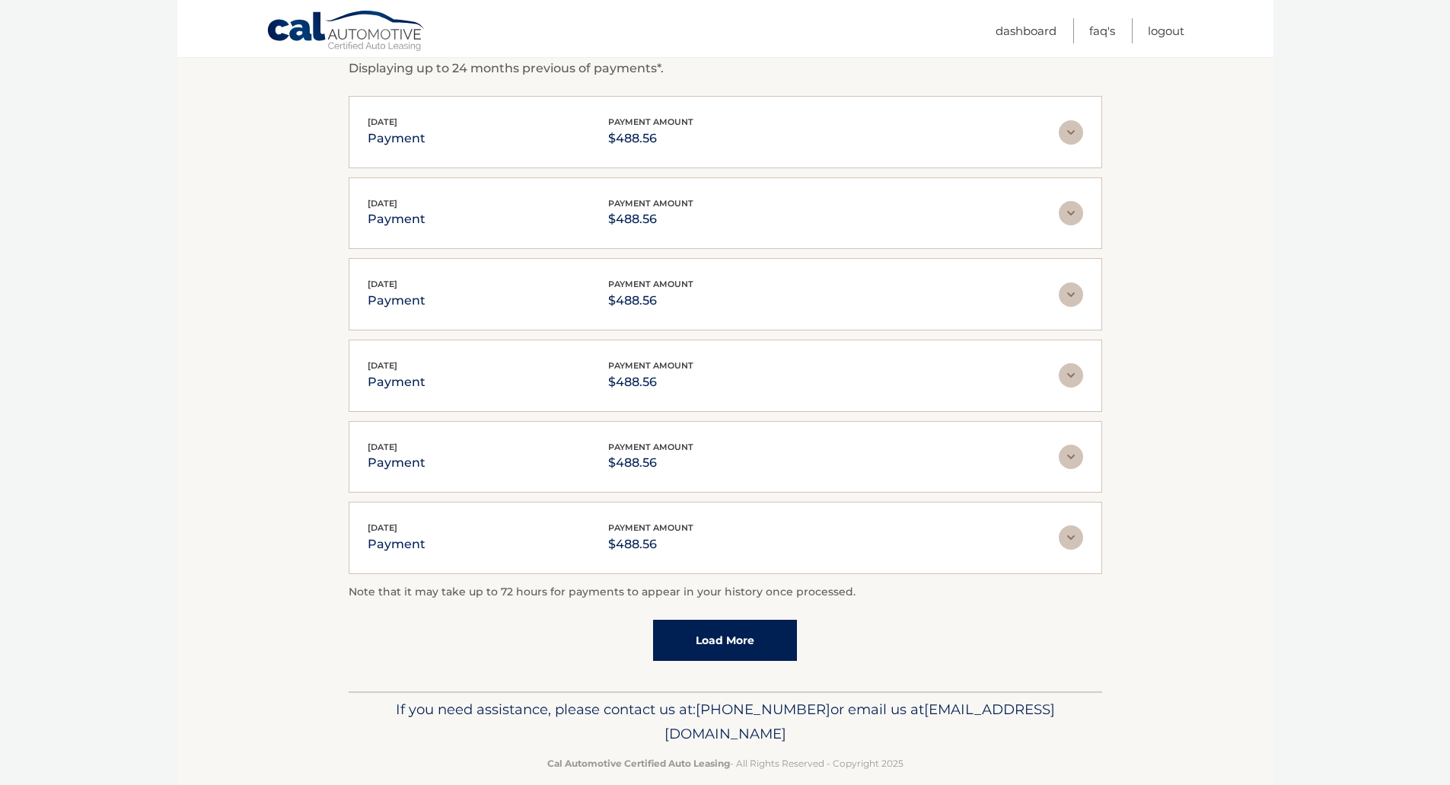
click at [727, 623] on link "Load More" at bounding box center [725, 639] width 144 height 41
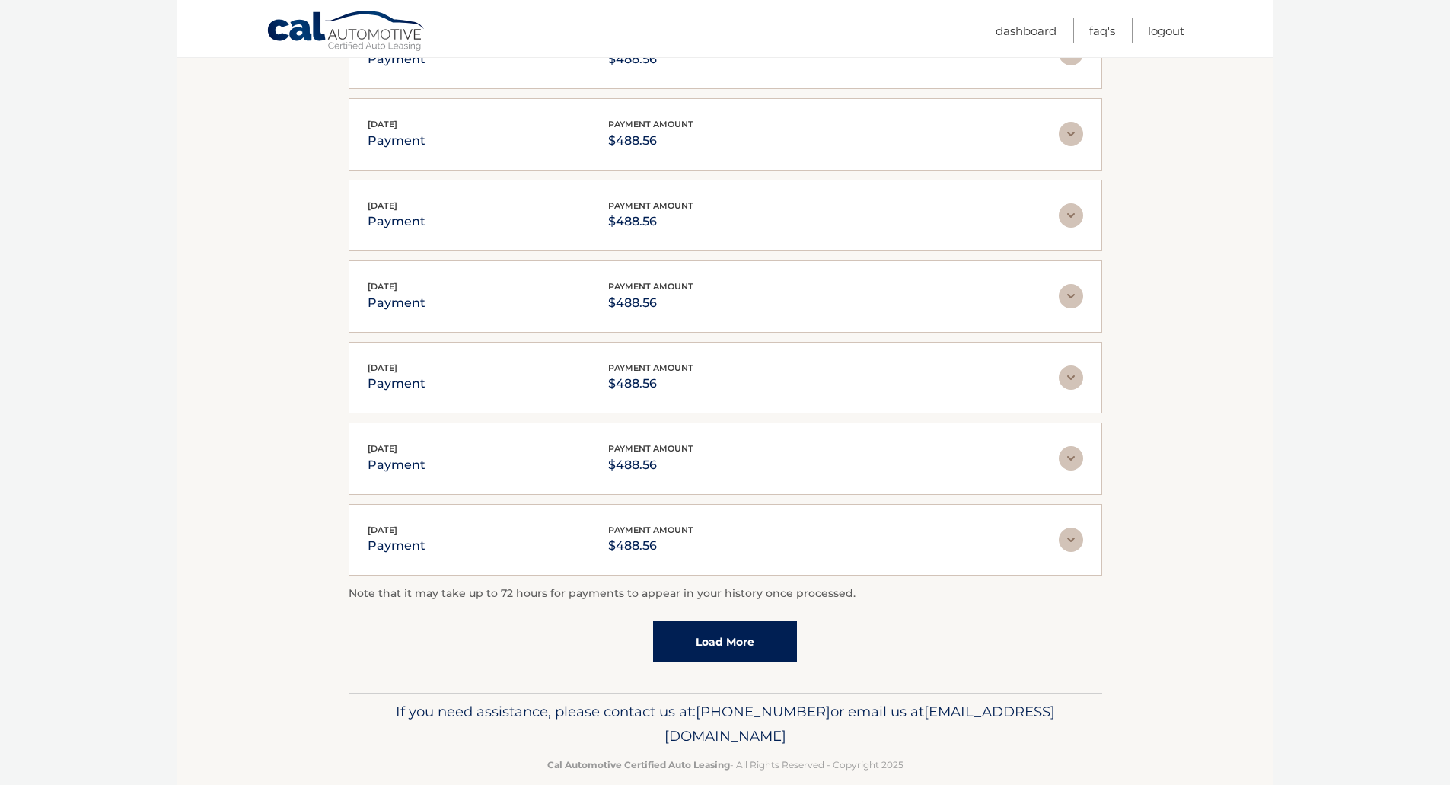
scroll to position [1630, 0]
click at [766, 626] on link "Load More" at bounding box center [725, 639] width 144 height 41
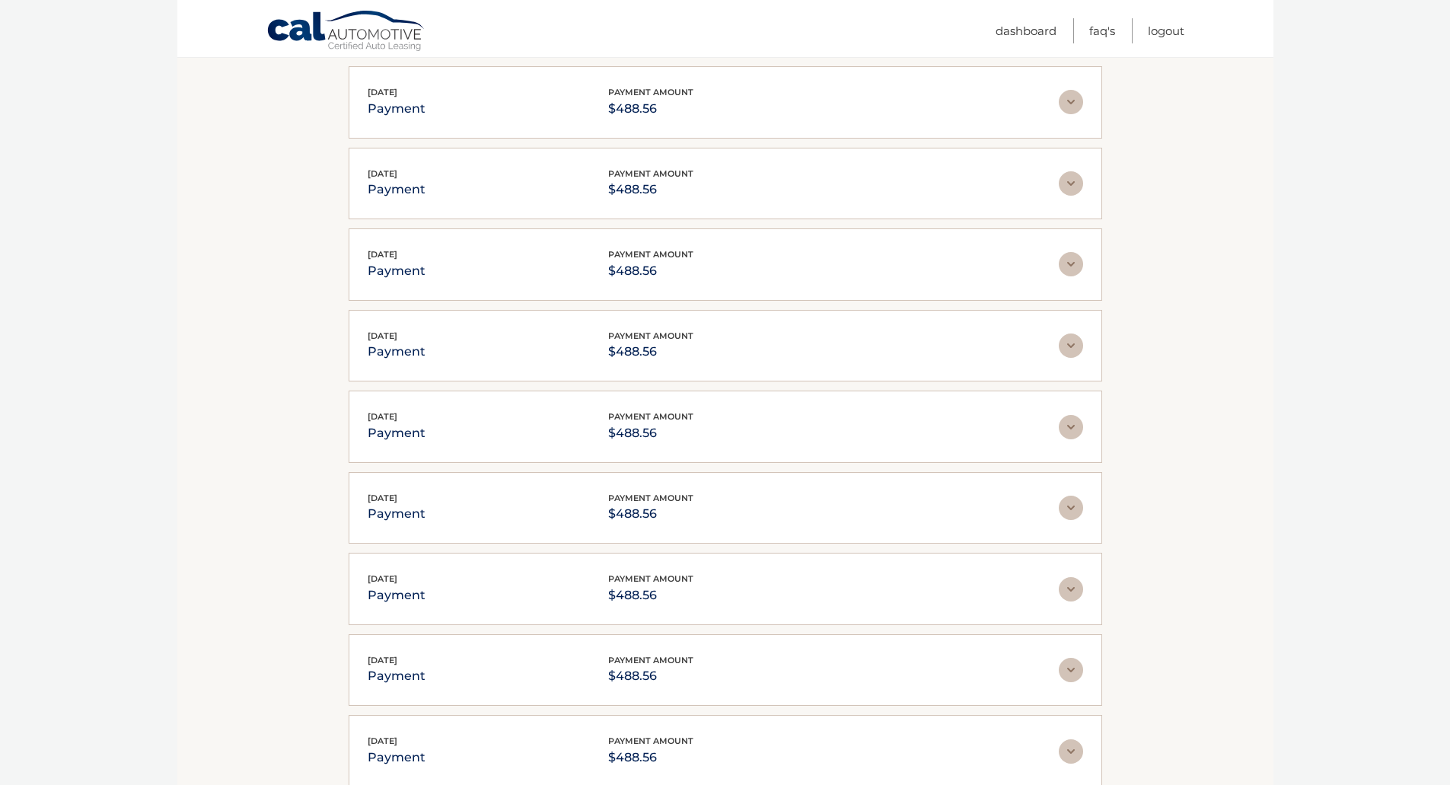
scroll to position [2036, 0]
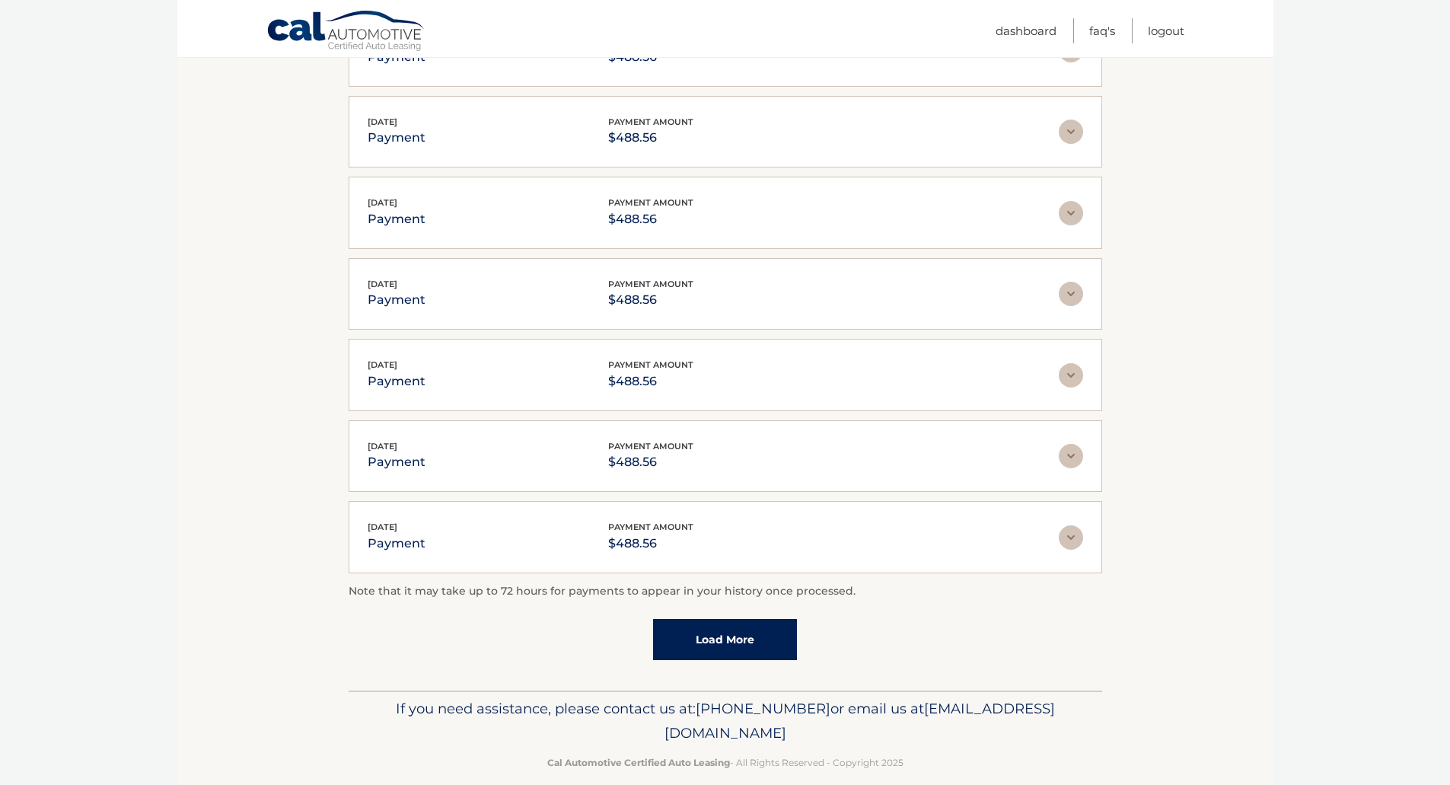
click at [780, 619] on link "Load More" at bounding box center [725, 639] width 144 height 41
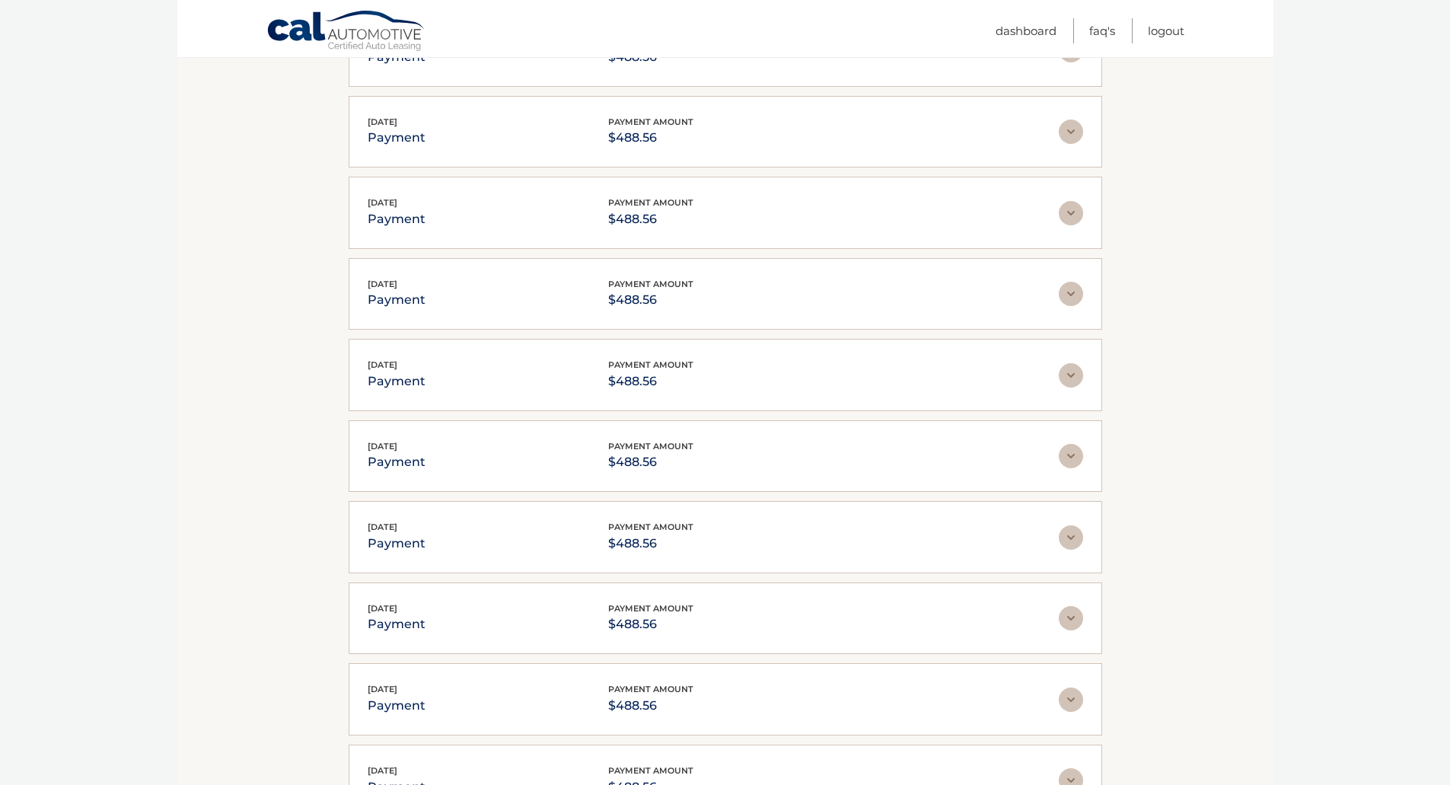
scroll to position [2441, 0]
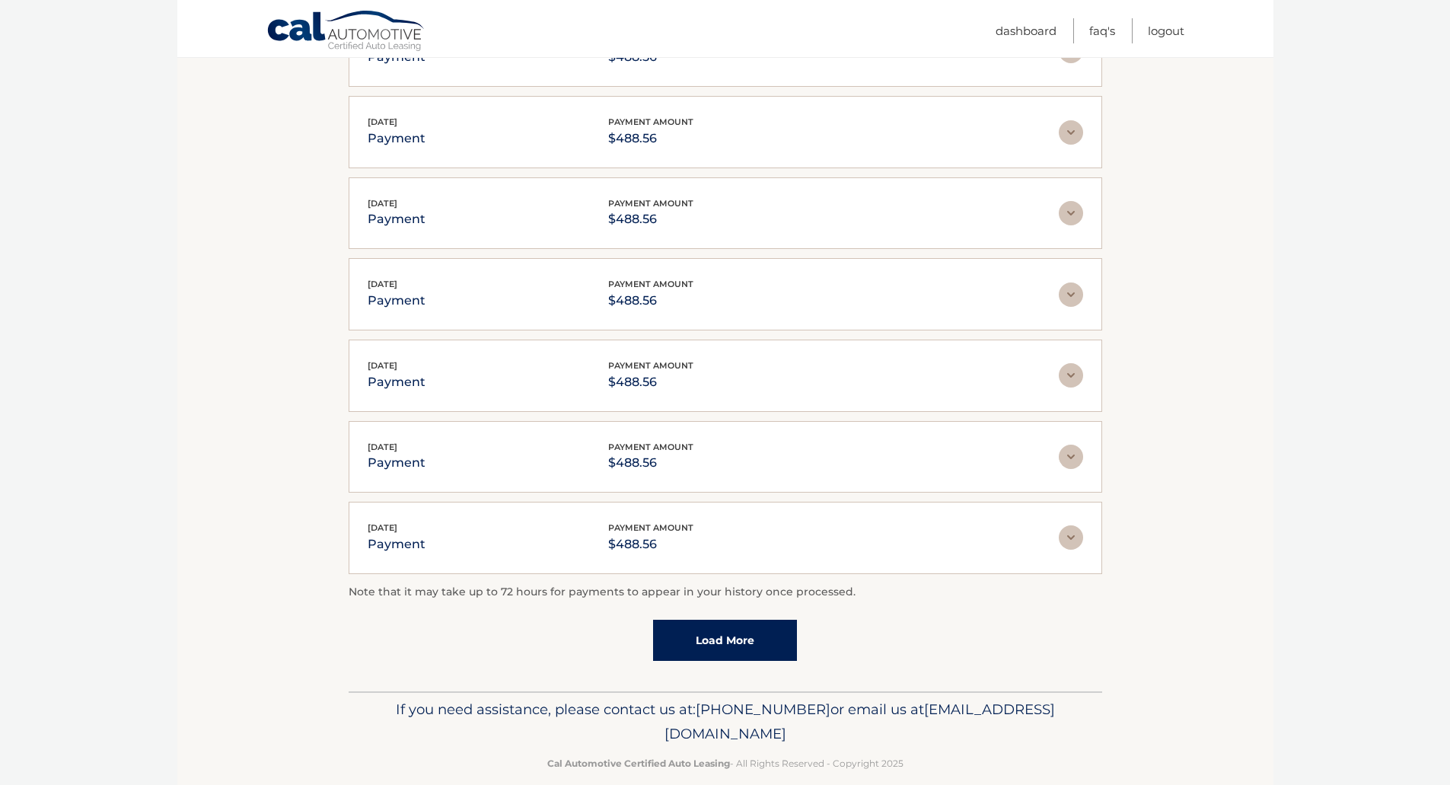
click at [765, 619] on link "Load More" at bounding box center [725, 639] width 144 height 41
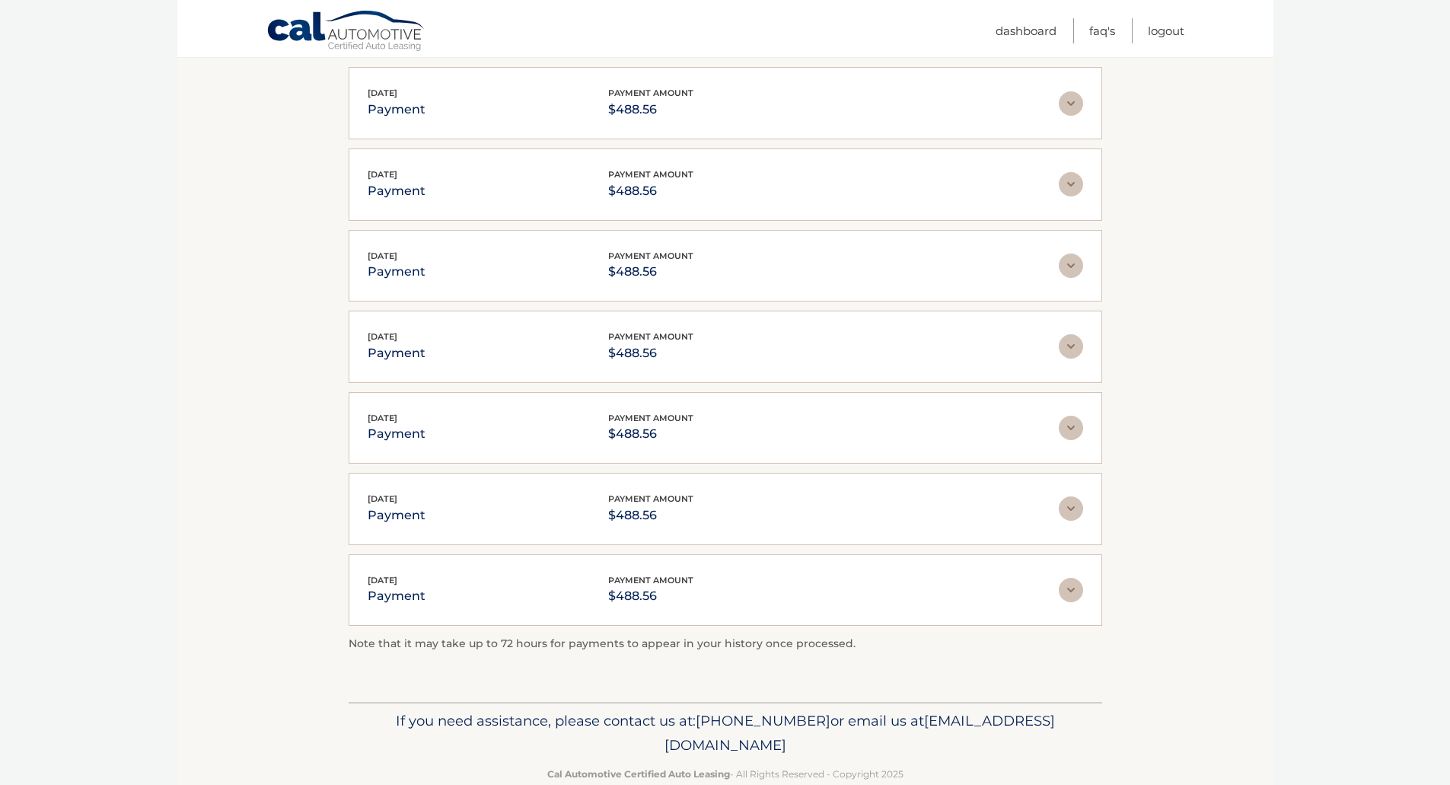
scroll to position [2643, 0]
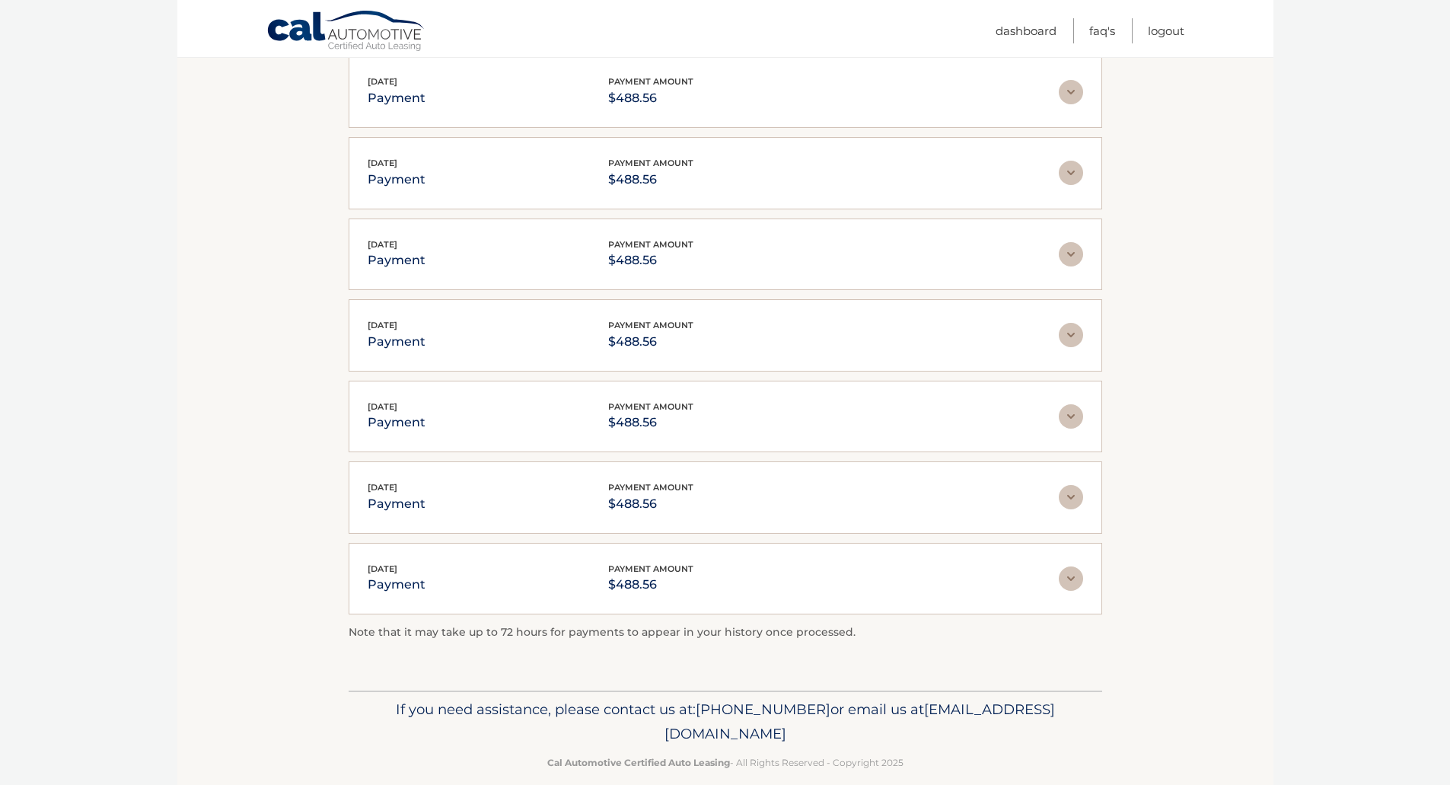
click at [1065, 566] on img at bounding box center [1071, 578] width 24 height 24
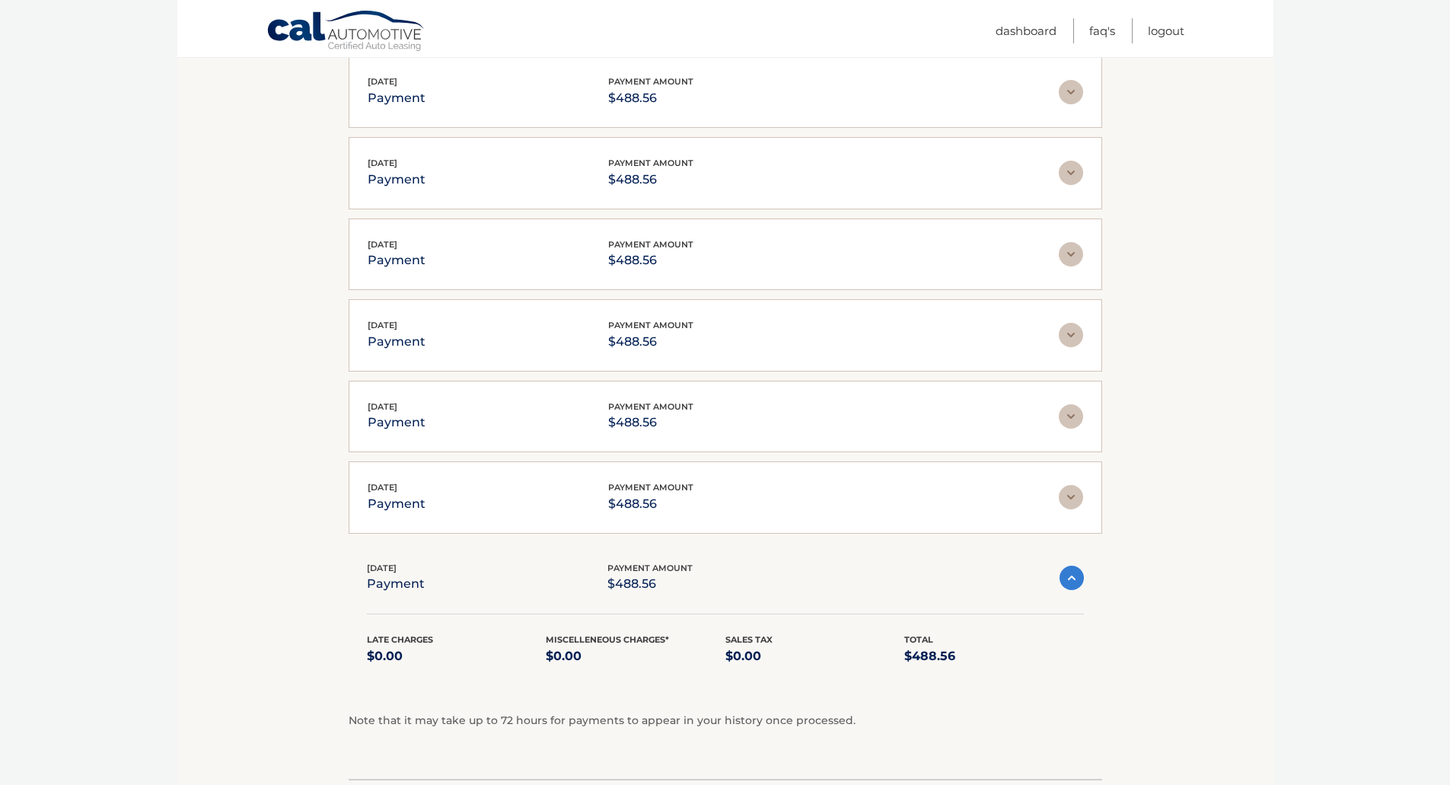
click at [1065, 565] on img at bounding box center [1071, 577] width 24 height 24
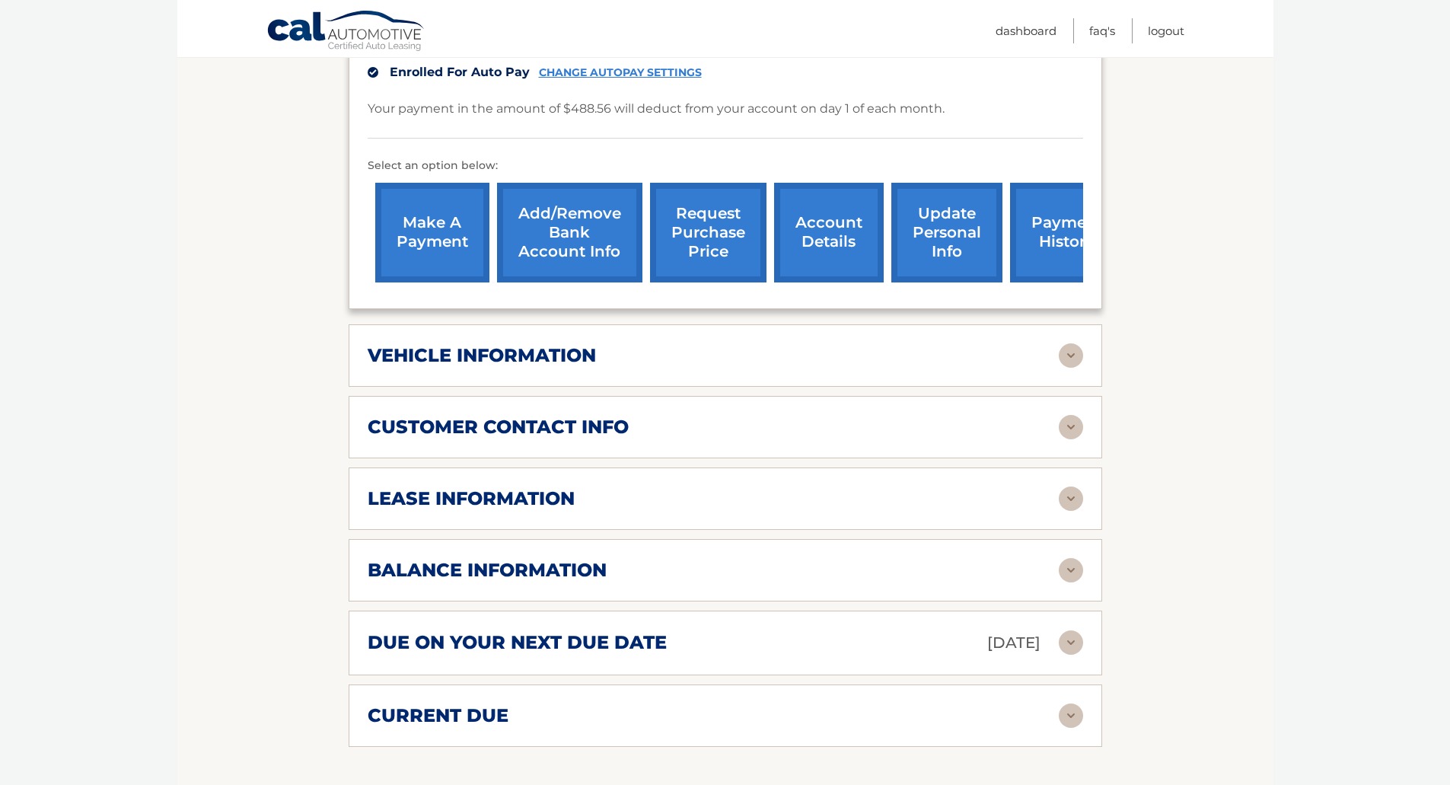
scroll to position [0, 0]
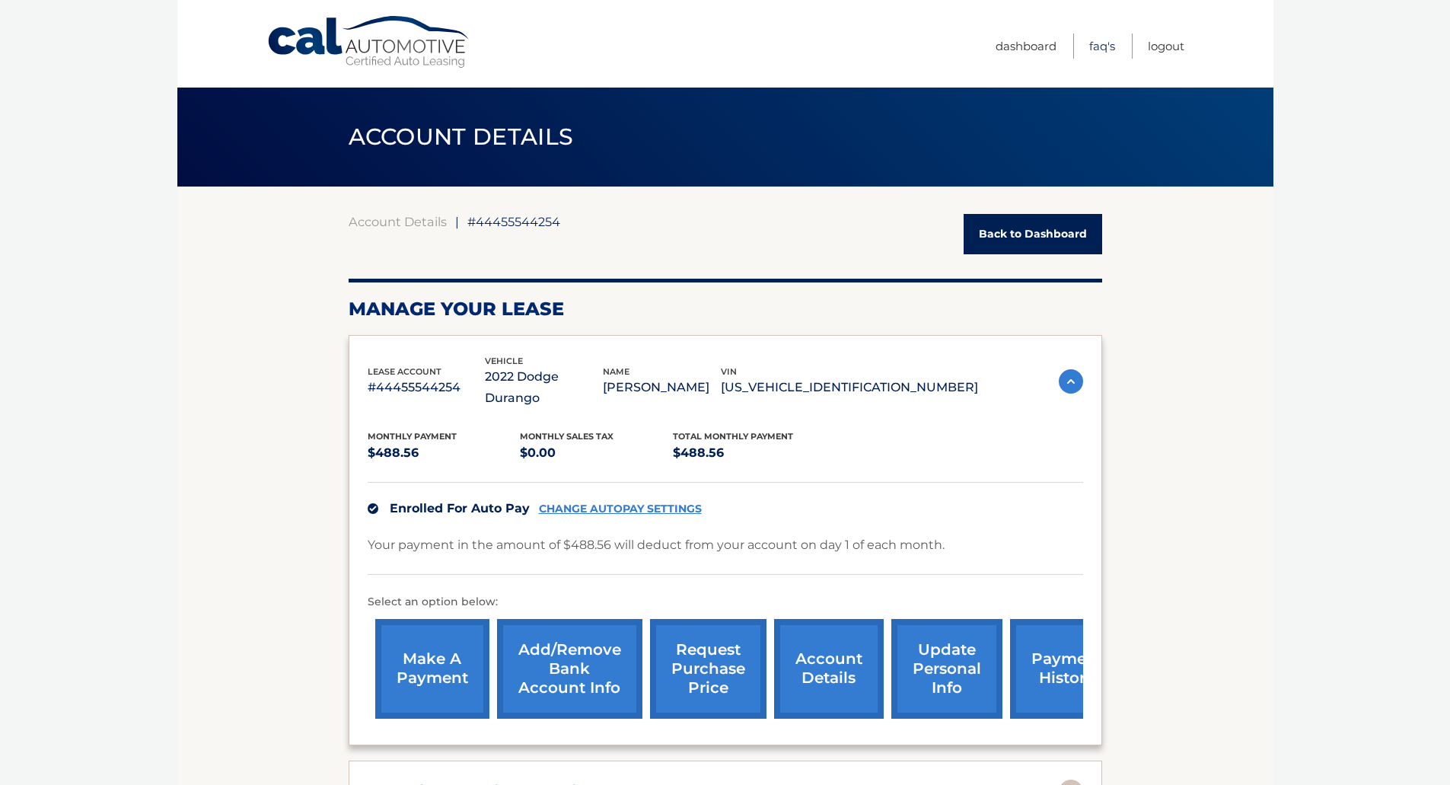
click at [1110, 49] on link "FAQ's" at bounding box center [1102, 45] width 26 height 25
